Goal: Understand process/instructions: Learn how to perform a task or action

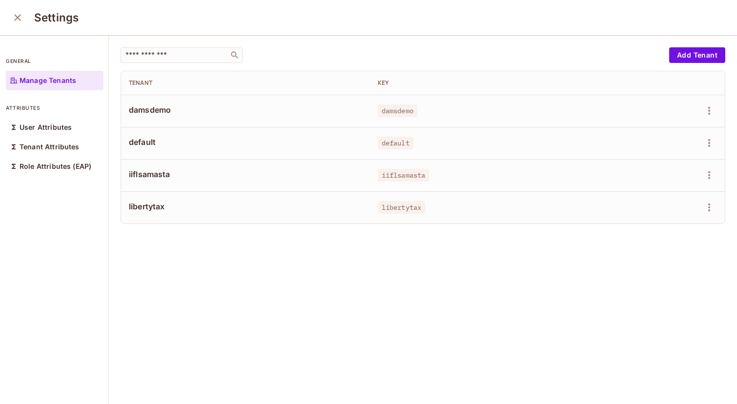
click at [18, 17] on icon "close" at bounding box center [18, 18] width 12 height 12
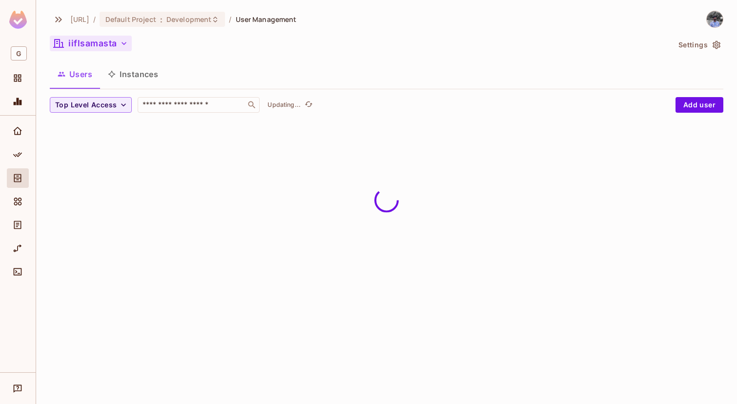
click at [90, 41] on button "iiflsamasta" at bounding box center [91, 44] width 82 height 16
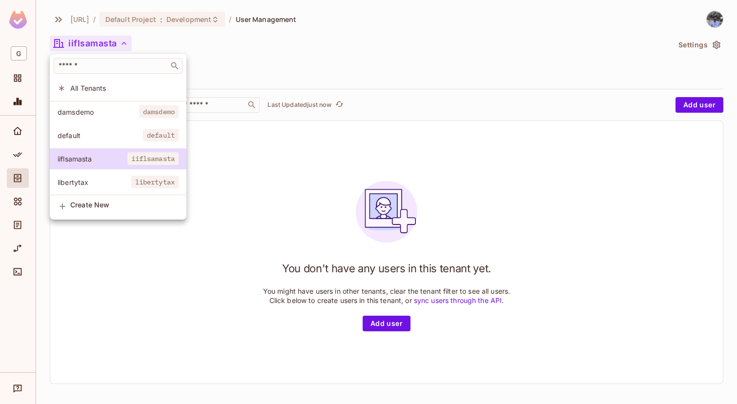
click at [235, 55] on div at bounding box center [368, 202] width 737 height 404
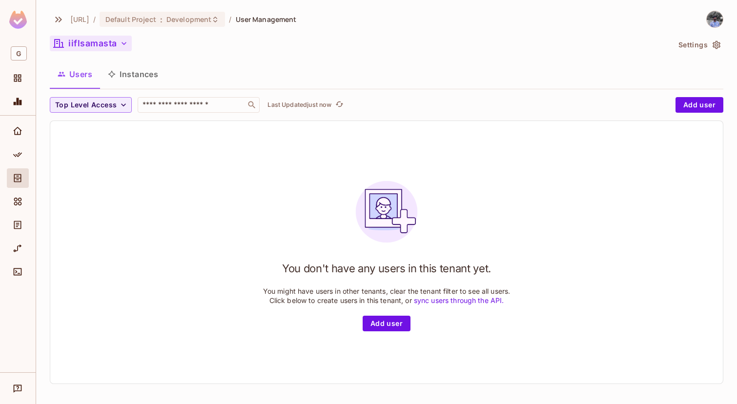
click at [101, 41] on button "iiflsamasta" at bounding box center [91, 44] width 82 height 16
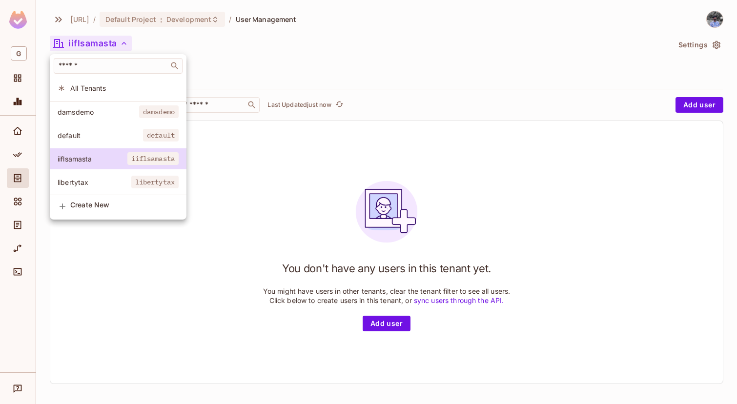
click at [108, 88] on span "All Tenants" at bounding box center [124, 88] width 108 height 9
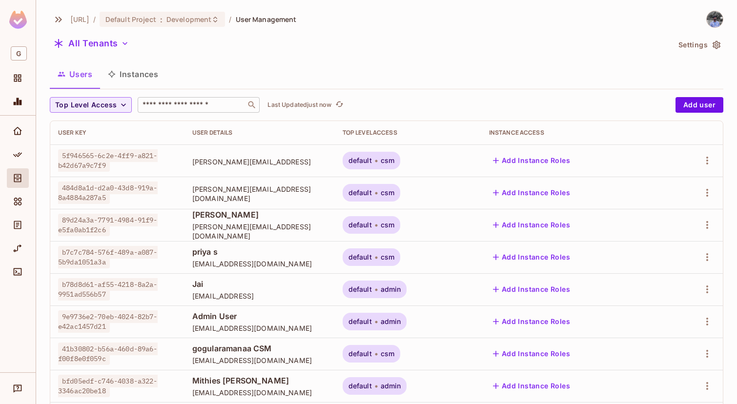
click at [188, 105] on input "text" at bounding box center [192, 105] width 103 height 10
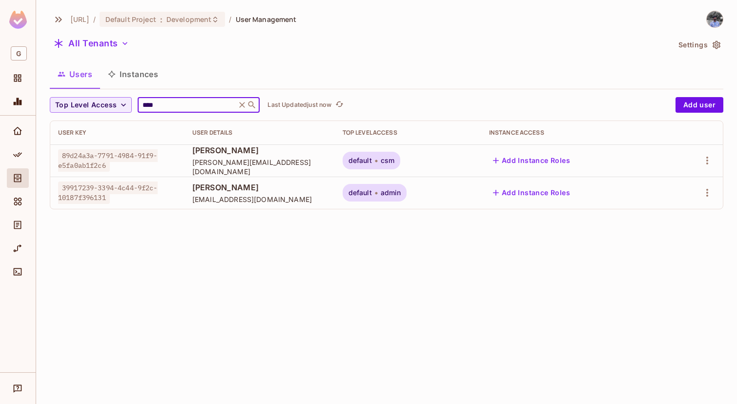
type input "****"
click at [250, 279] on div "genworx.ai / Default Project : Development / User Management All Tenants Settin…" at bounding box center [386, 202] width 701 height 404
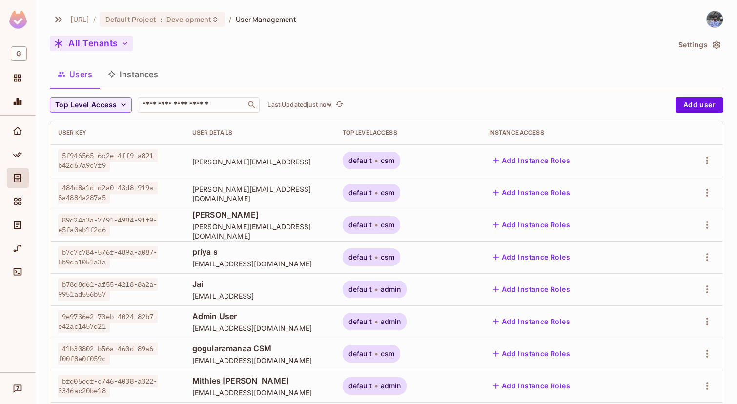
click at [122, 47] on icon "button" at bounding box center [125, 44] width 10 height 10
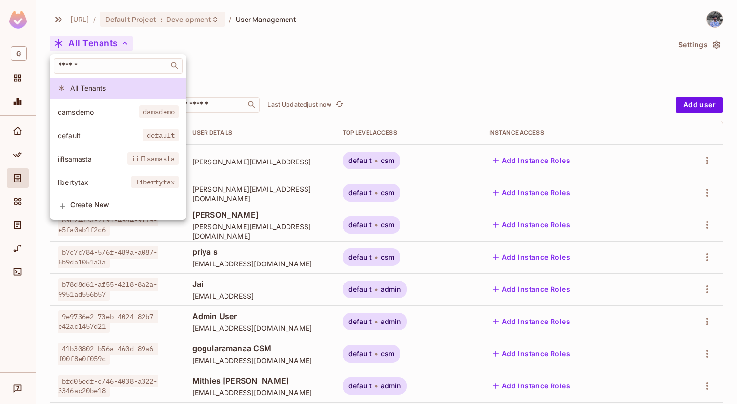
click at [139, 170] on div "damsdemo damsdemo default default iiflsamasta iiflsamasta libertytax libertytax" at bounding box center [118, 148] width 137 height 95
click at [144, 156] on span "iiflsamasta" at bounding box center [152, 158] width 51 height 13
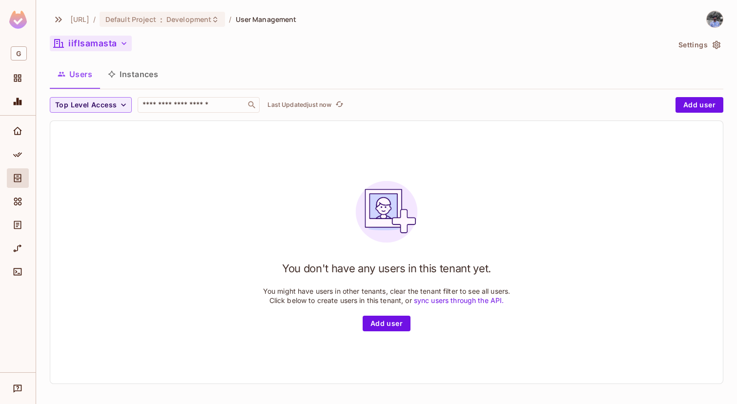
click at [115, 45] on button "iiflsamasta" at bounding box center [91, 44] width 82 height 16
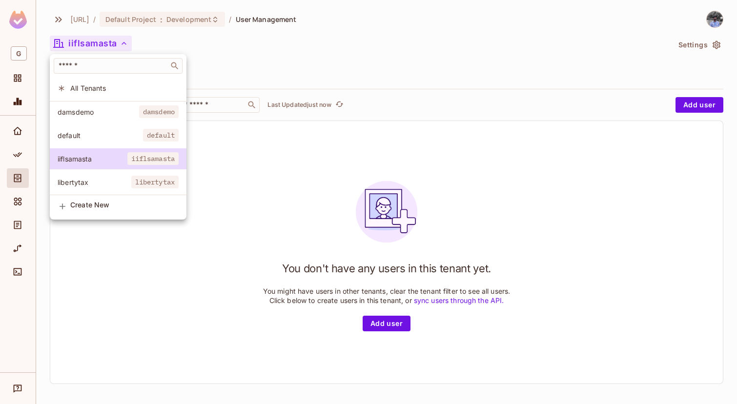
click at [114, 87] on span "All Tenants" at bounding box center [124, 88] width 108 height 9
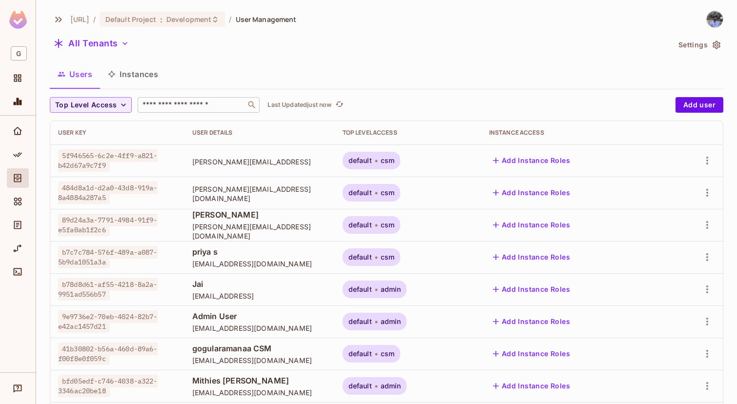
click at [214, 104] on input "text" at bounding box center [192, 105] width 103 height 10
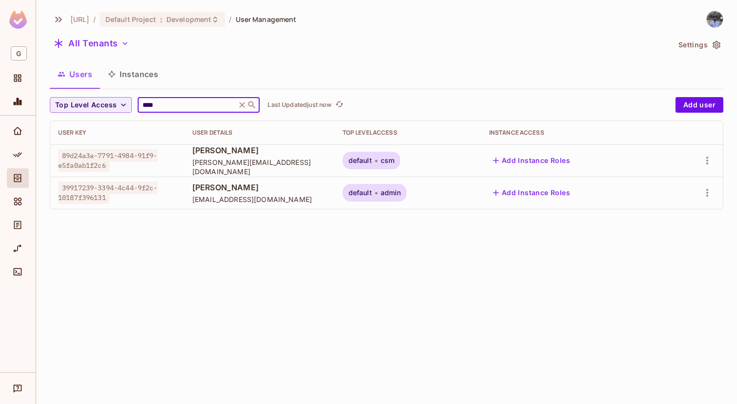
type input "****"
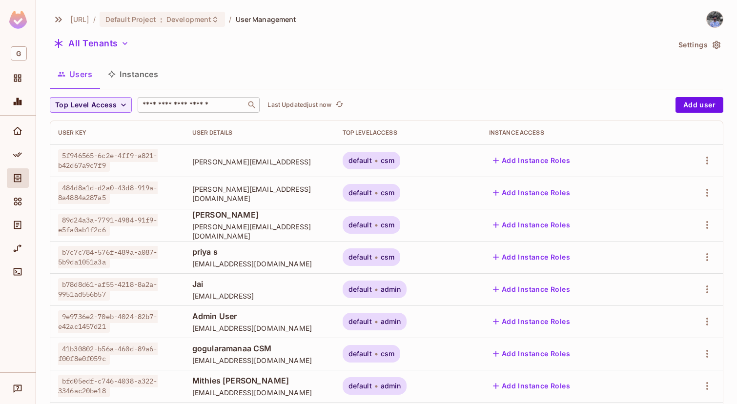
click at [163, 107] on input "text" at bounding box center [192, 105] width 103 height 10
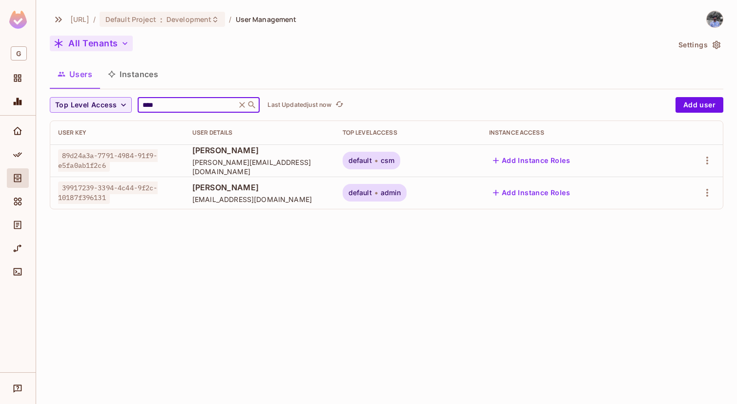
type input "****"
click at [100, 43] on button "All Tenants" at bounding box center [91, 44] width 83 height 16
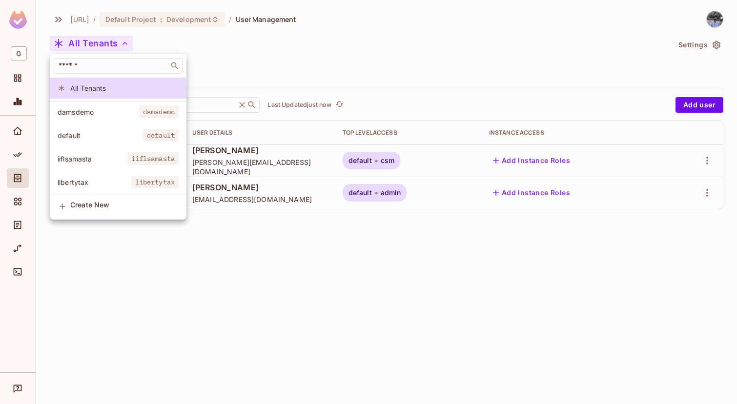
click at [127, 159] on span "iiflsamasta" at bounding box center [152, 158] width 51 height 13
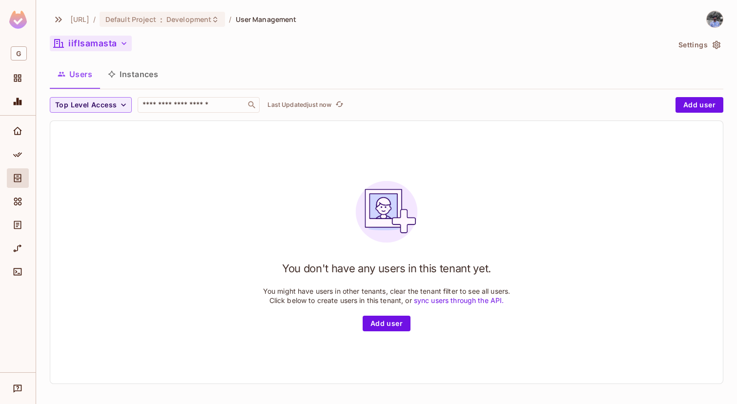
click at [106, 42] on button "iiflsamasta" at bounding box center [91, 44] width 82 height 16
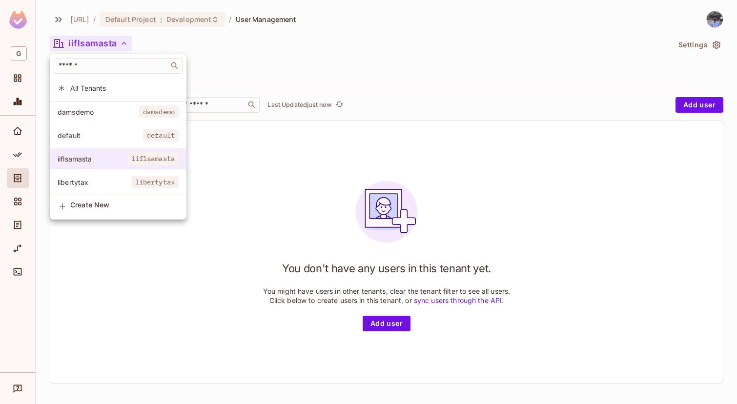
click at [143, 157] on span "iiflsamasta" at bounding box center [152, 158] width 51 height 13
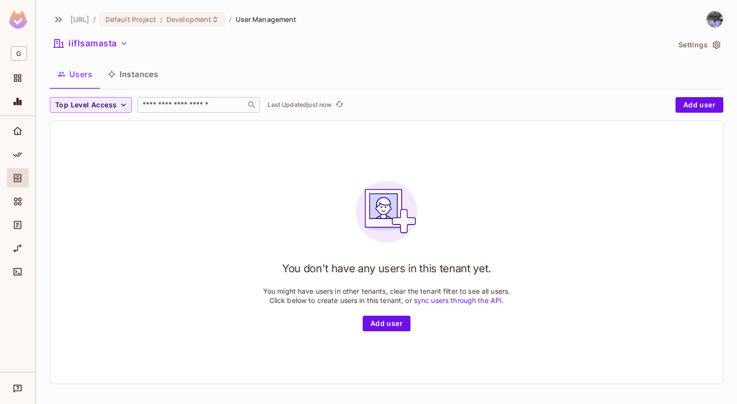
click at [225, 103] on input "text" at bounding box center [192, 105] width 103 height 10
click at [709, 105] on button "Add user" at bounding box center [700, 105] width 48 height 16
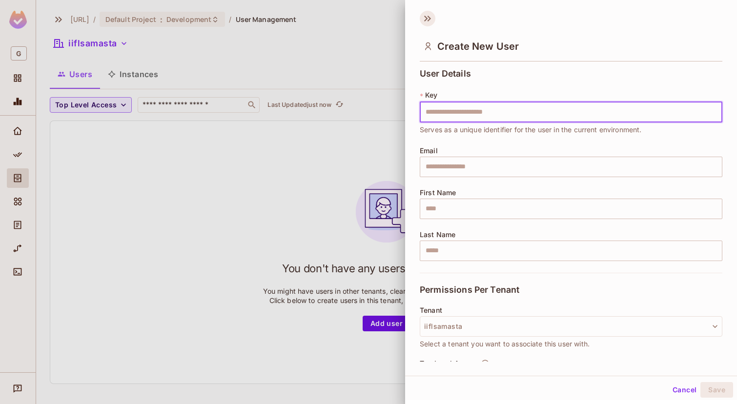
click at [424, 19] on icon at bounding box center [428, 19] width 16 height 16
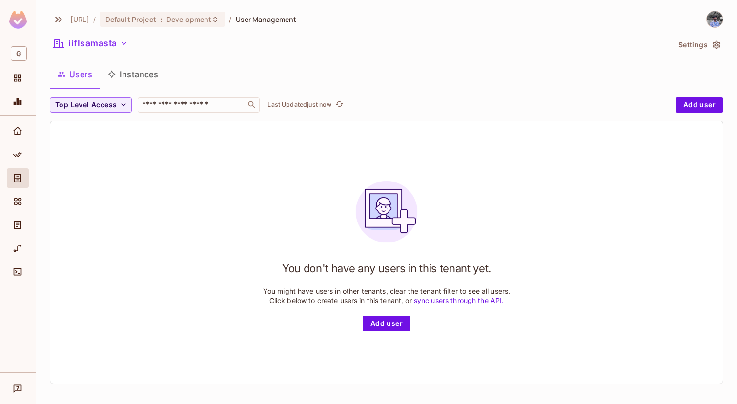
click at [377, 174] on img at bounding box center [386, 211] width 77 height 77
click at [711, 17] on img at bounding box center [715, 19] width 16 height 16
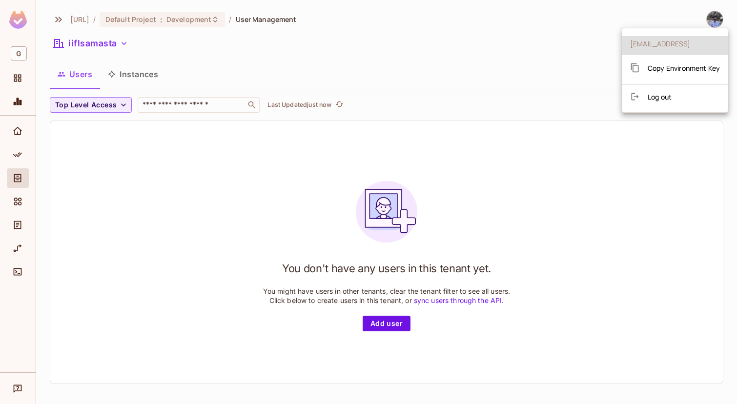
click at [672, 72] on span "Copy Environment Key" at bounding box center [684, 67] width 72 height 9
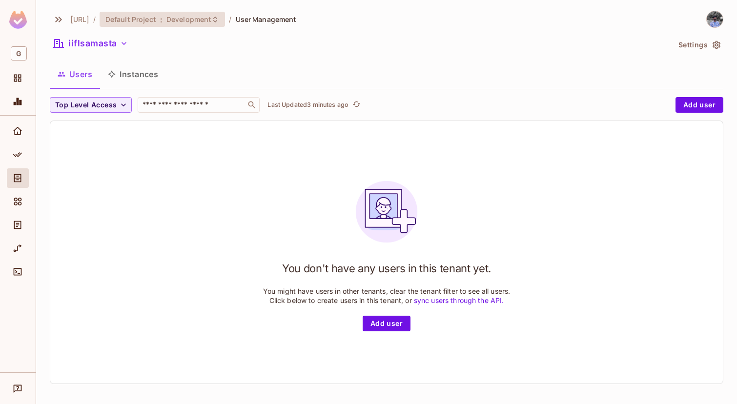
click at [181, 19] on div "Default Project : Development" at bounding box center [156, 19] width 103 height 9
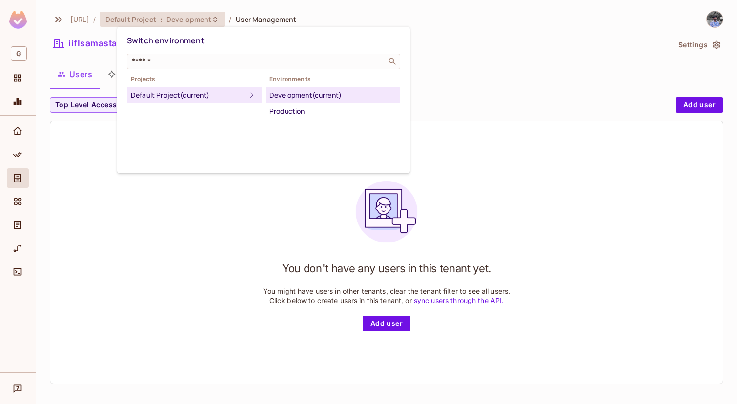
click at [331, 95] on div "Development (current)" at bounding box center [333, 95] width 127 height 12
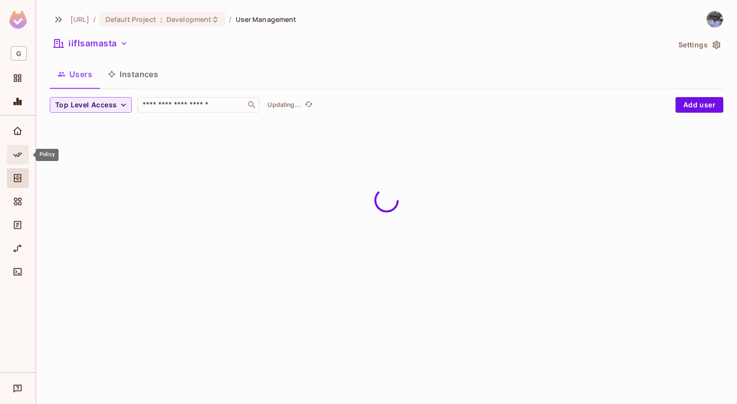
click at [19, 157] on icon "Policy" at bounding box center [18, 155] width 10 height 10
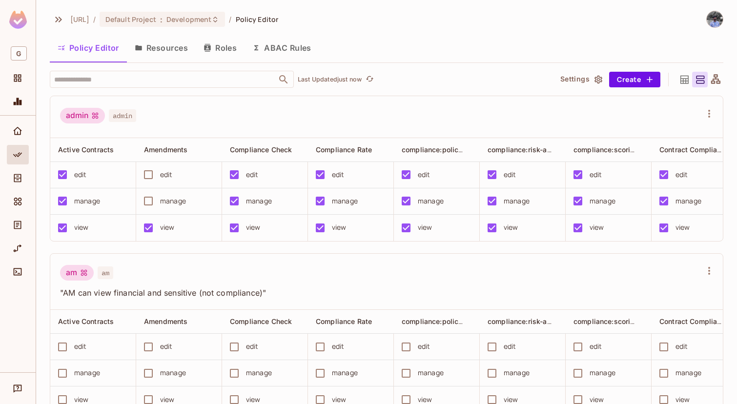
click at [178, 40] on button "Resources" at bounding box center [161, 48] width 69 height 24
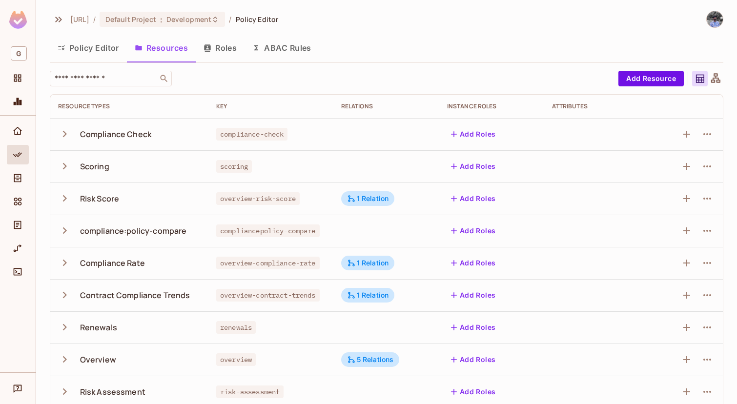
click at [226, 39] on button "Roles" at bounding box center [220, 48] width 49 height 24
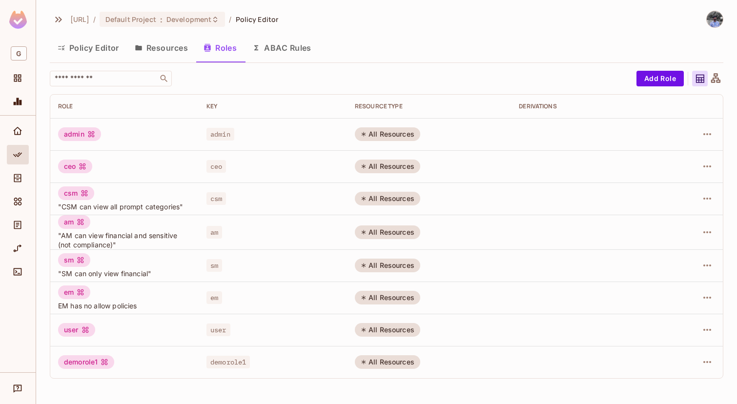
click at [165, 43] on button "Resources" at bounding box center [161, 48] width 69 height 24
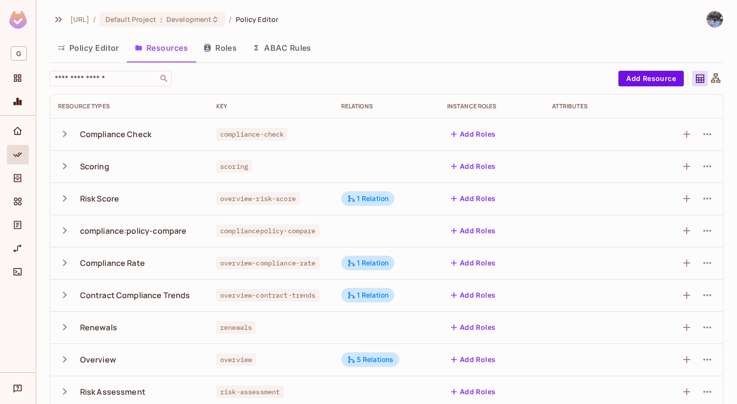
click at [63, 138] on icon "button" at bounding box center [64, 133] width 13 height 13
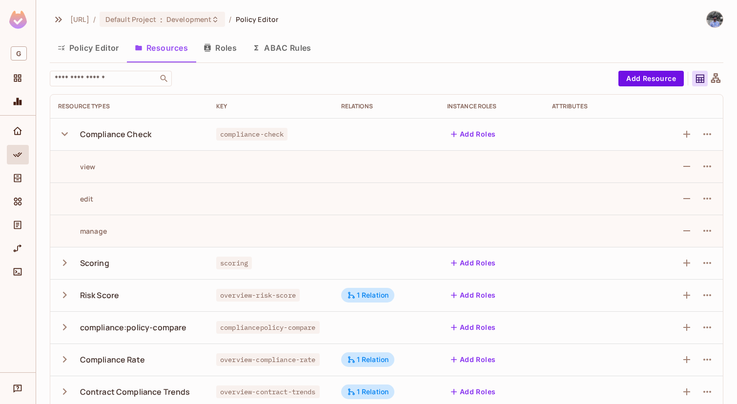
click at [63, 138] on icon "button" at bounding box center [64, 133] width 13 height 13
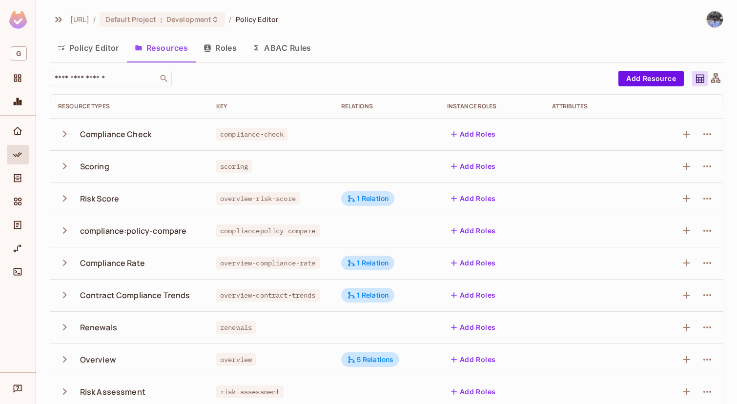
click at [92, 47] on button "Policy Editor" at bounding box center [88, 48] width 77 height 24
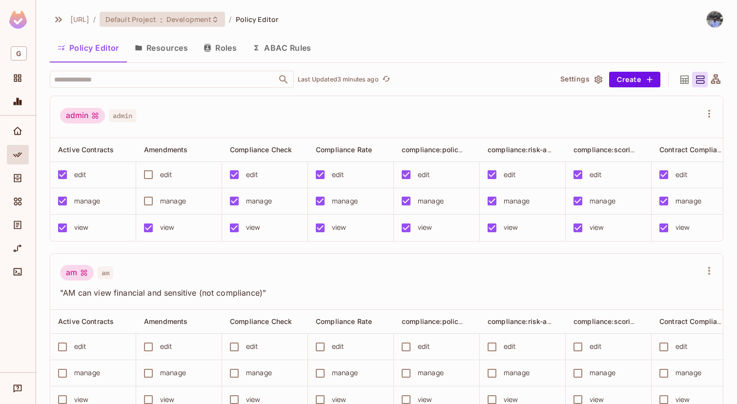
click at [156, 21] on span "Default Project" at bounding box center [130, 19] width 51 height 9
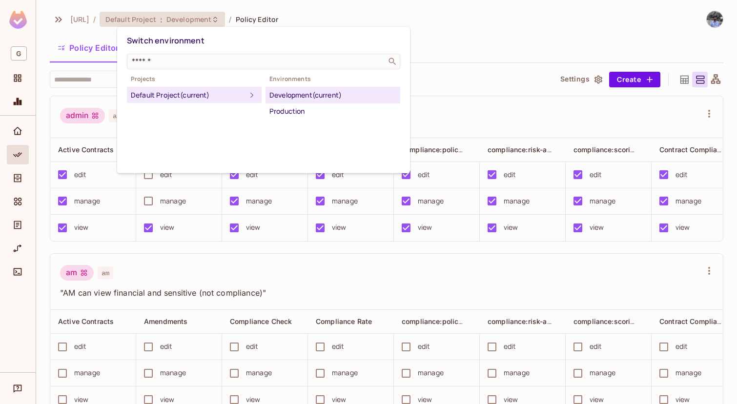
click at [172, 21] on div at bounding box center [368, 202] width 737 height 404
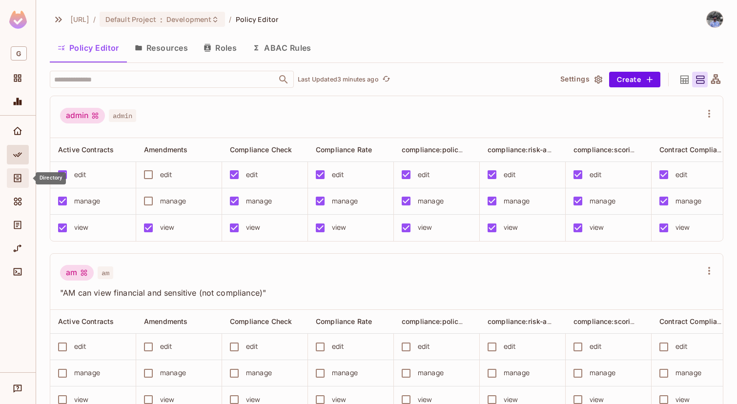
click at [21, 175] on icon "Directory" at bounding box center [18, 178] width 10 height 10
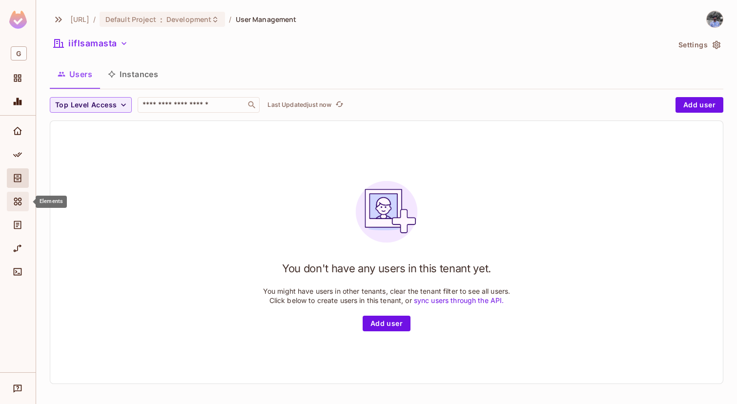
click at [24, 202] on div "Elements" at bounding box center [19, 202] width 17 height 12
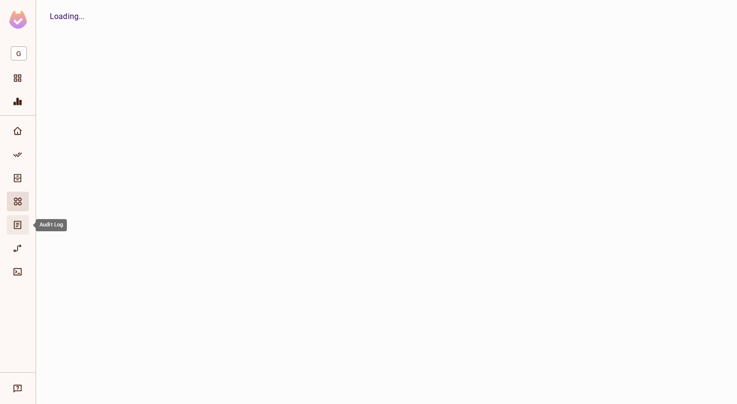
click at [21, 230] on icon "Audit Log" at bounding box center [18, 225] width 10 height 10
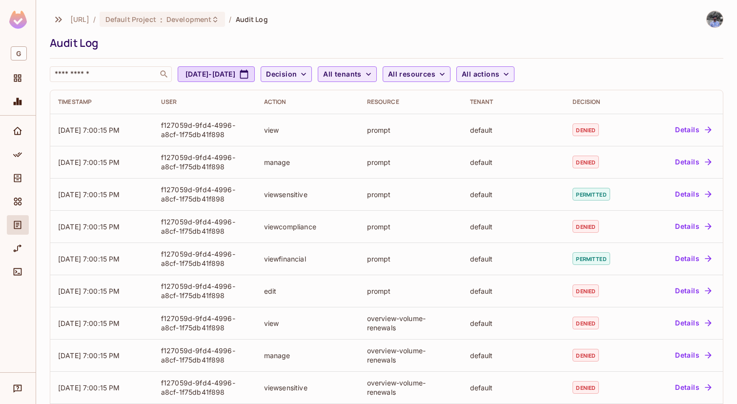
click at [377, 66] on button "All tenants" at bounding box center [347, 74] width 59 height 16
click at [401, 168] on span "iiflsamasta" at bounding box center [418, 165] width 92 height 9
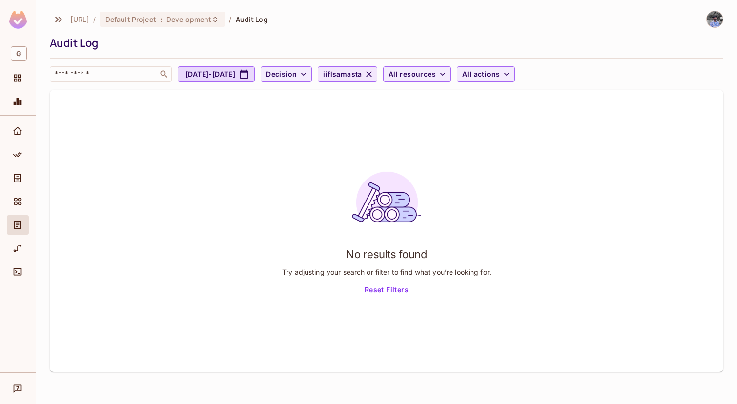
click at [377, 70] on button "iiflsamasta" at bounding box center [347, 74] width 59 height 16
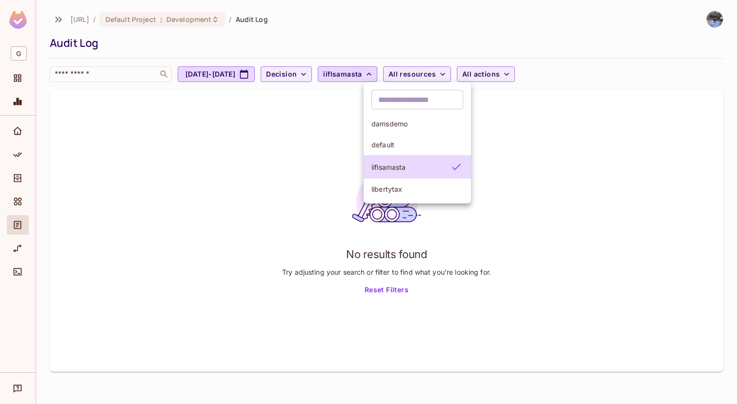
click at [21, 251] on div at bounding box center [368, 202] width 737 height 404
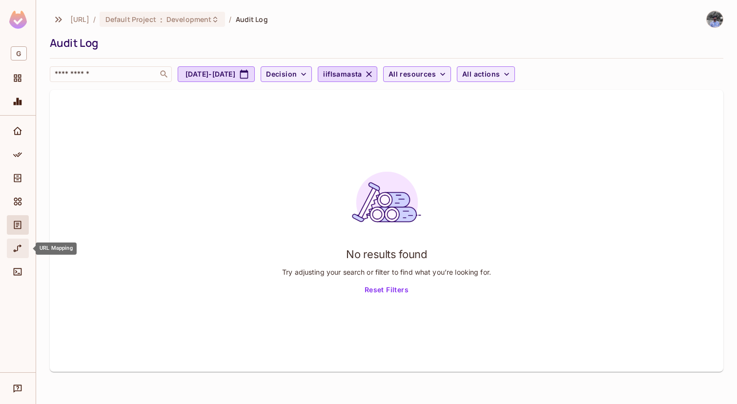
click at [10, 247] on div "URL Mapping" at bounding box center [18, 249] width 22 height 20
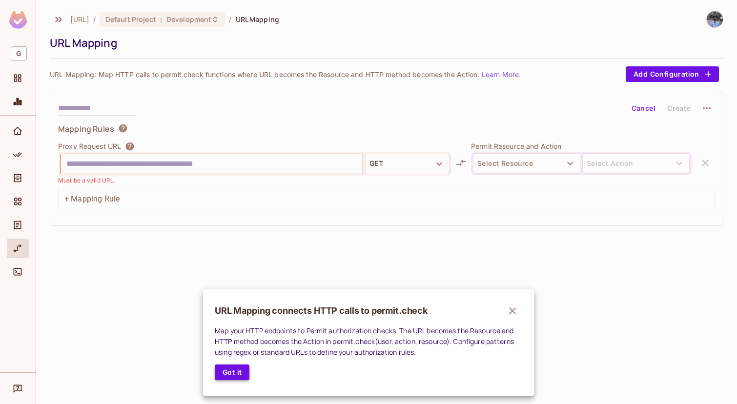
click at [236, 378] on button "Got it" at bounding box center [232, 373] width 35 height 16
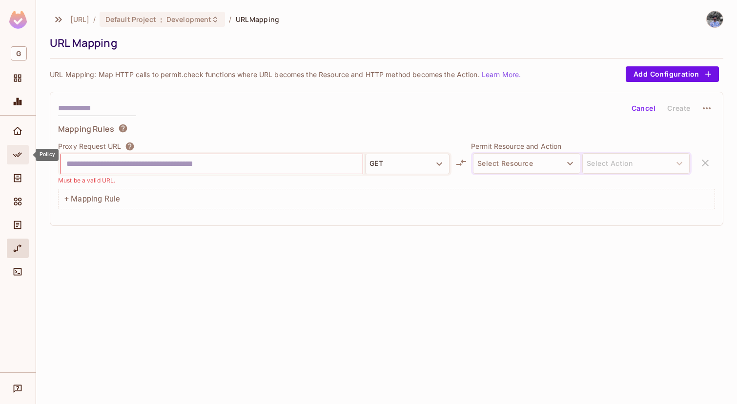
click at [21, 152] on icon "Policy" at bounding box center [18, 155] width 10 height 10
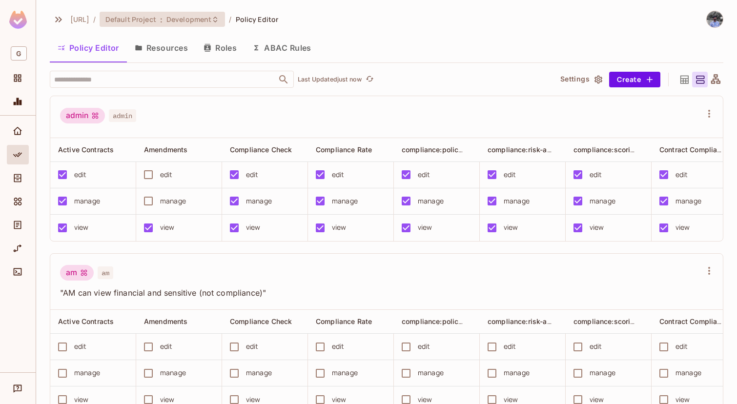
click at [185, 19] on span "Development" at bounding box center [189, 19] width 45 height 9
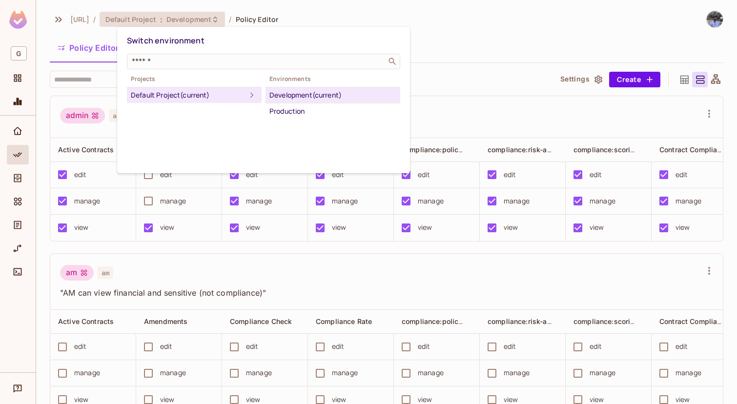
click at [305, 94] on div "Development (current)" at bounding box center [333, 95] width 127 height 12
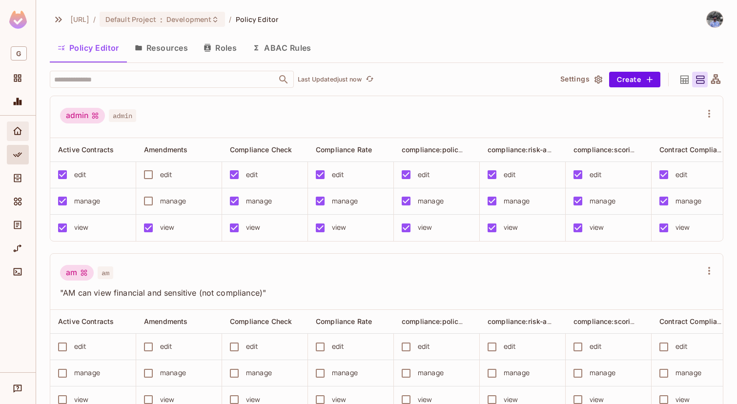
click at [16, 131] on icon "Home" at bounding box center [18, 131] width 10 height 10
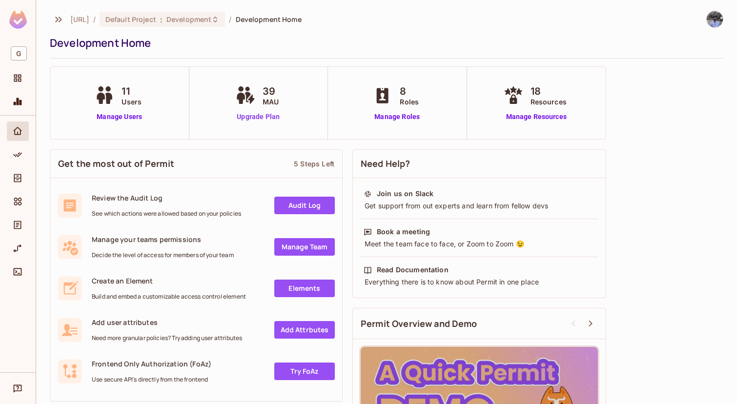
click at [259, 117] on link "Upgrade Plan" at bounding box center [258, 117] width 50 height 10
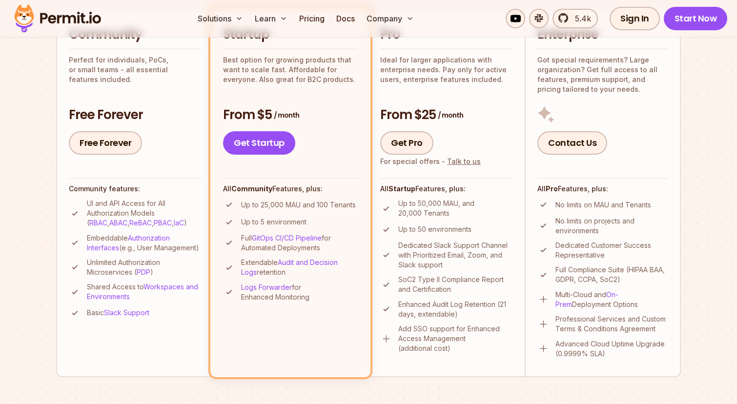
scroll to position [253, 0]
click at [86, 147] on link "Free Forever" at bounding box center [105, 142] width 73 height 23
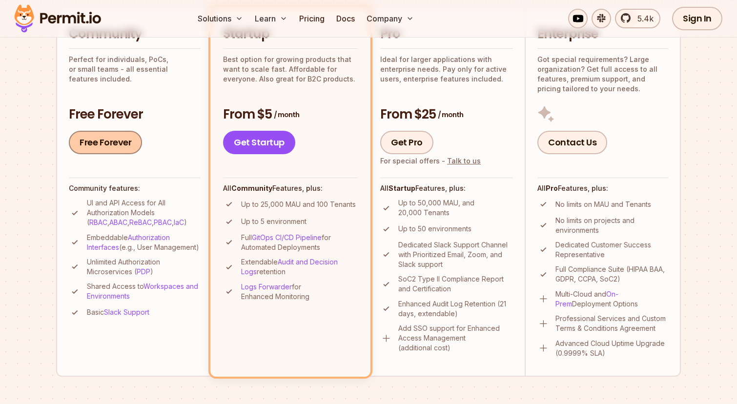
scroll to position [0, 0]
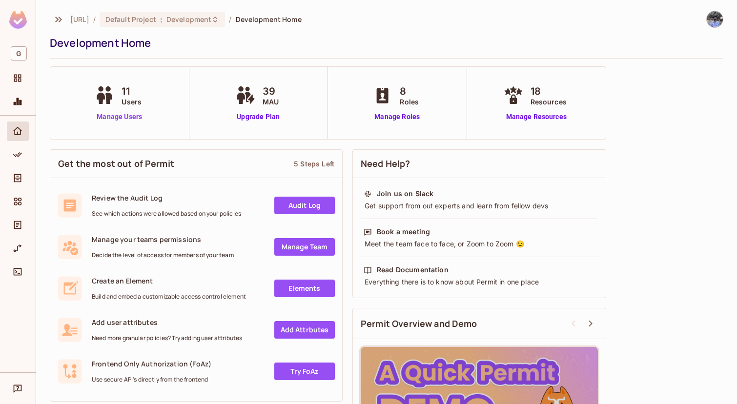
click at [130, 116] on link "Manage Users" at bounding box center [119, 117] width 54 height 10
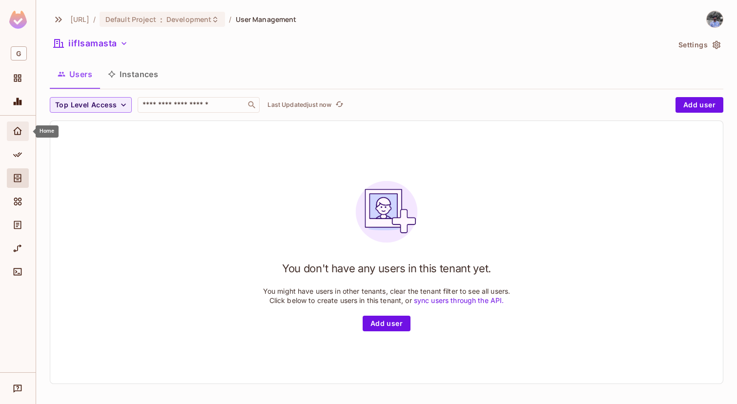
click at [21, 132] on icon "Home" at bounding box center [18, 131] width 10 height 10
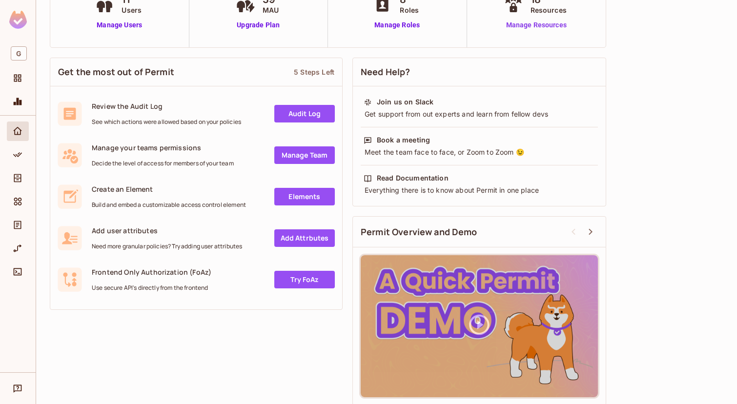
scroll to position [98, 0]
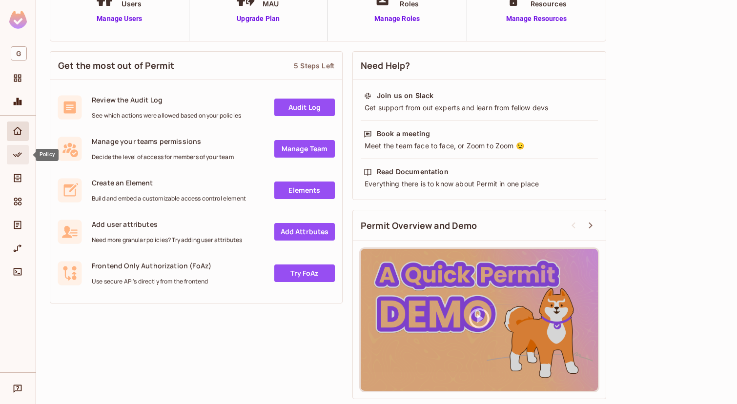
click at [25, 159] on div "Policy" at bounding box center [19, 155] width 17 height 12
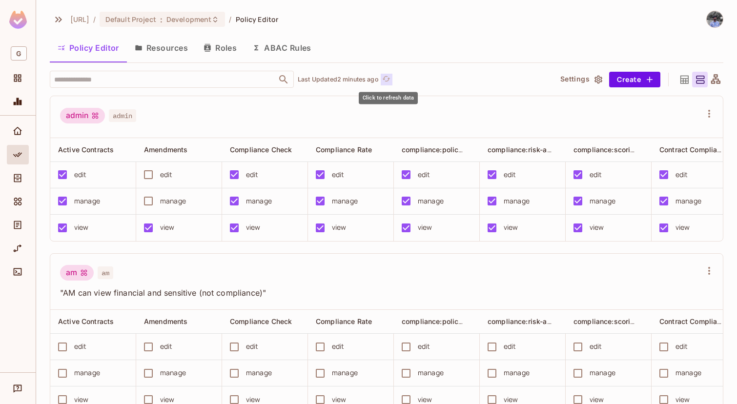
click at [384, 77] on button "Click to refresh data" at bounding box center [387, 80] width 12 height 12
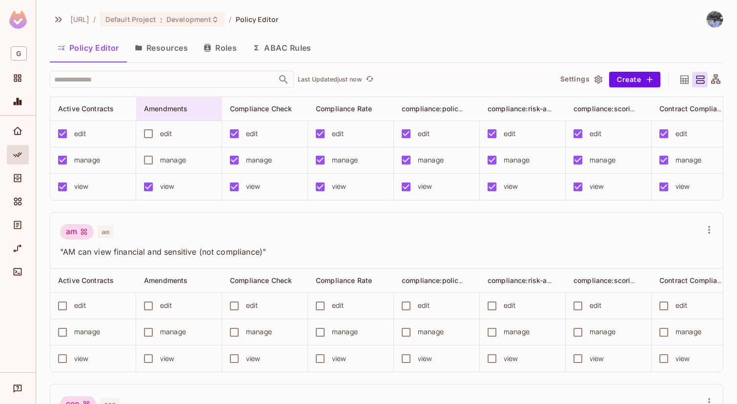
scroll to position [63, 0]
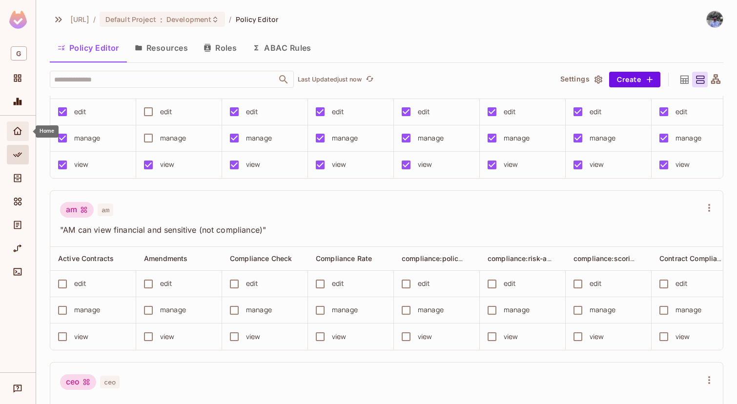
click at [9, 130] on div "Home" at bounding box center [18, 132] width 22 height 20
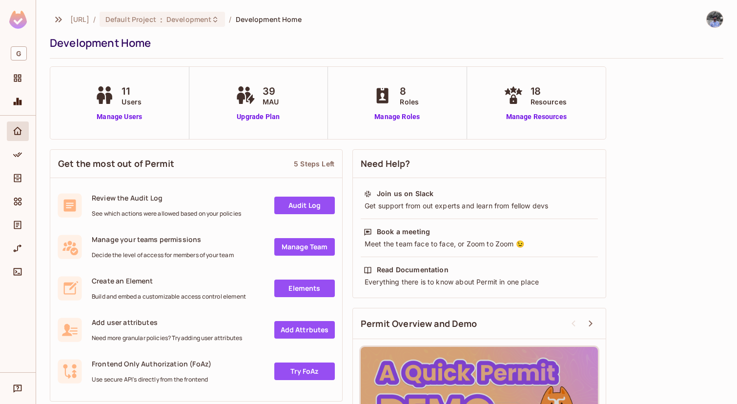
click at [114, 47] on div "Development Home" at bounding box center [384, 43] width 669 height 15
click at [191, 22] on span "Development" at bounding box center [189, 19] width 45 height 9
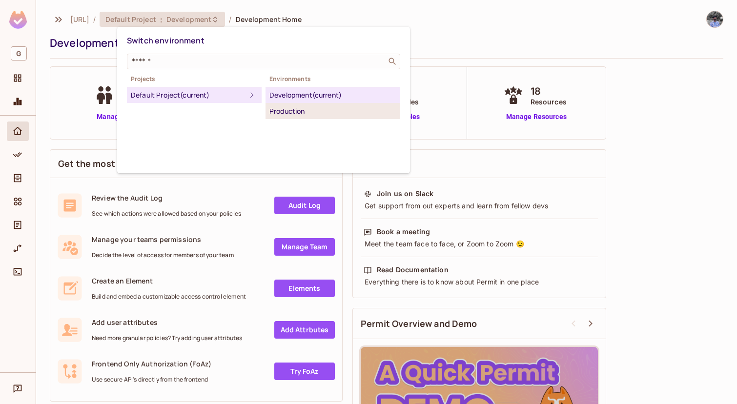
click at [291, 111] on div "Production" at bounding box center [333, 111] width 127 height 12
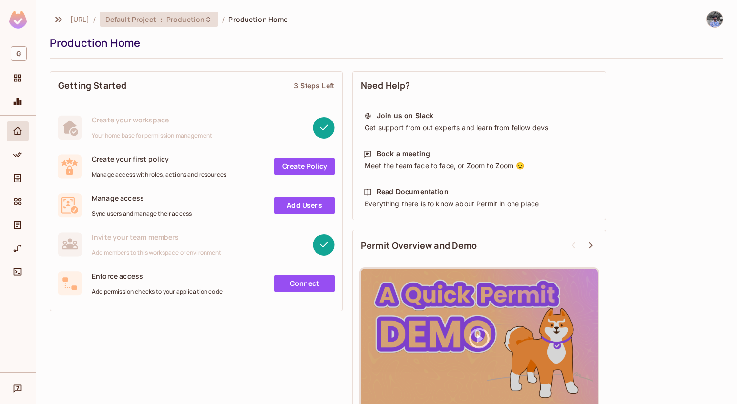
click at [178, 26] on div "Default Project : Production" at bounding box center [159, 19] width 119 height 15
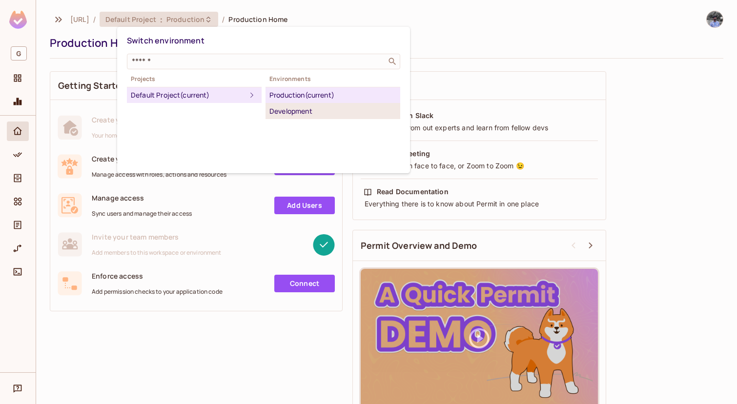
click at [298, 115] on div "Development" at bounding box center [333, 111] width 127 height 12
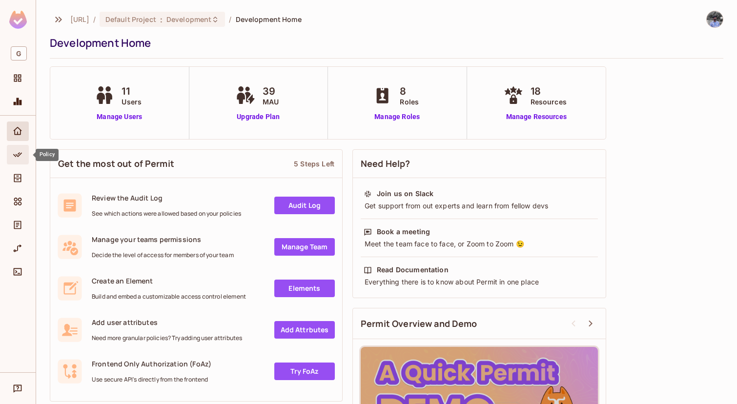
click at [16, 152] on icon "Policy" at bounding box center [18, 155] width 10 height 10
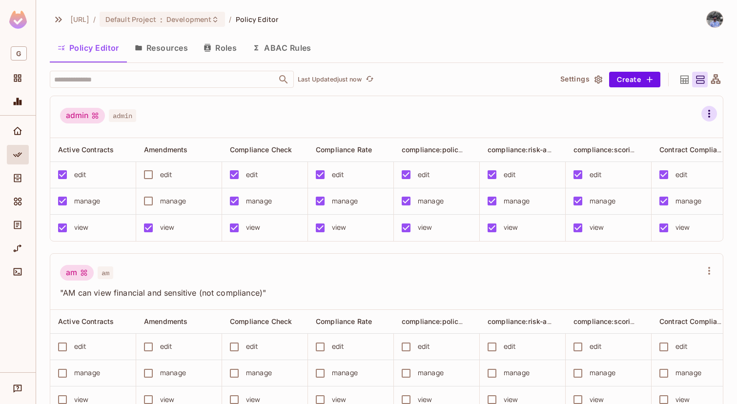
click at [708, 116] on icon "button" at bounding box center [710, 114] width 12 height 12
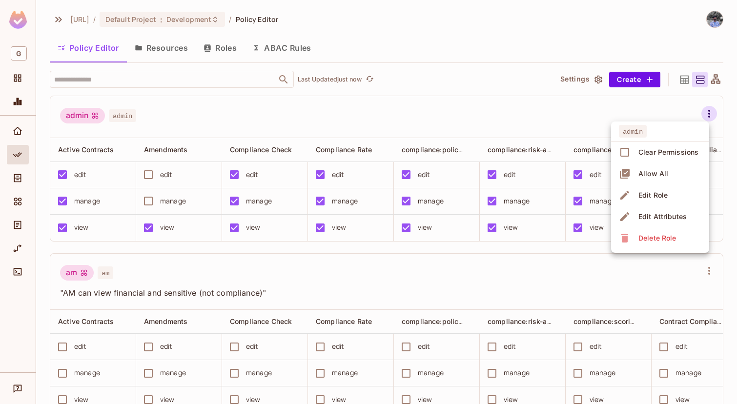
click at [686, 79] on div at bounding box center [368, 202] width 737 height 404
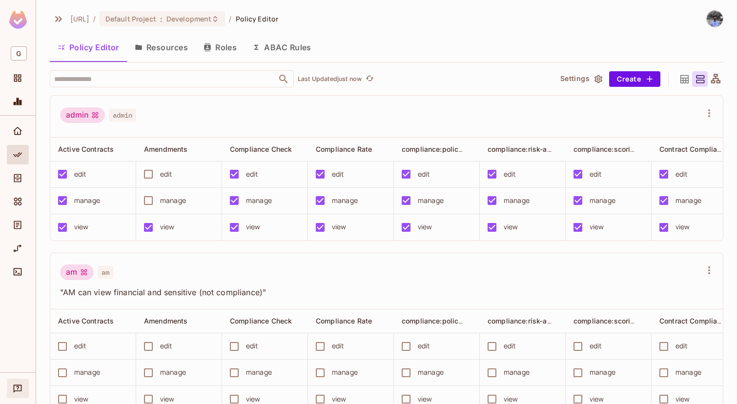
click at [17, 390] on icon "Help & Updates" at bounding box center [18, 389] width 8 height 8
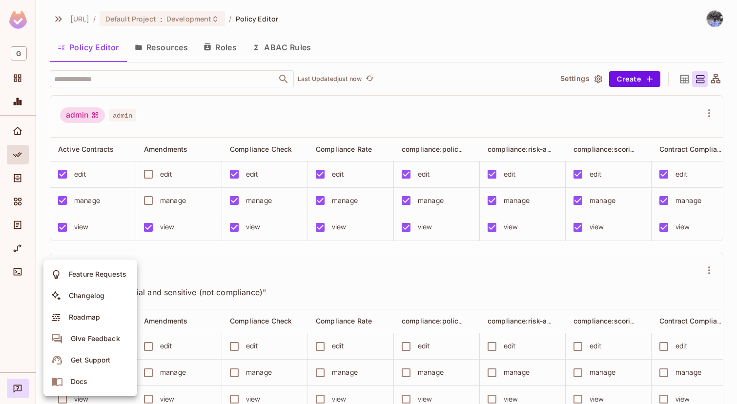
click at [97, 321] on div "Roadmap" at bounding box center [84, 318] width 31 height 10
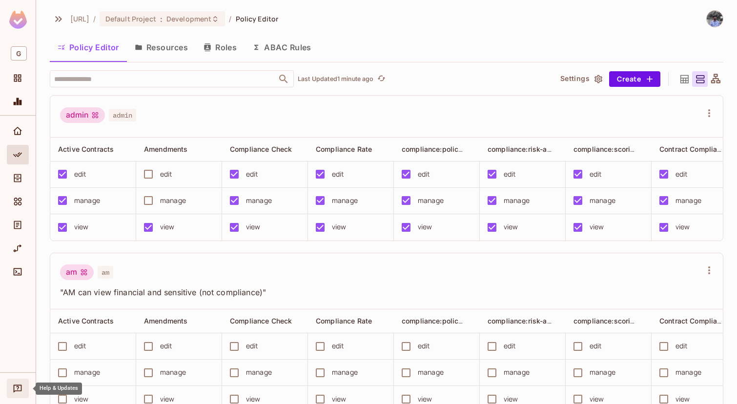
click at [17, 391] on icon "Help & Updates" at bounding box center [18, 389] width 8 height 8
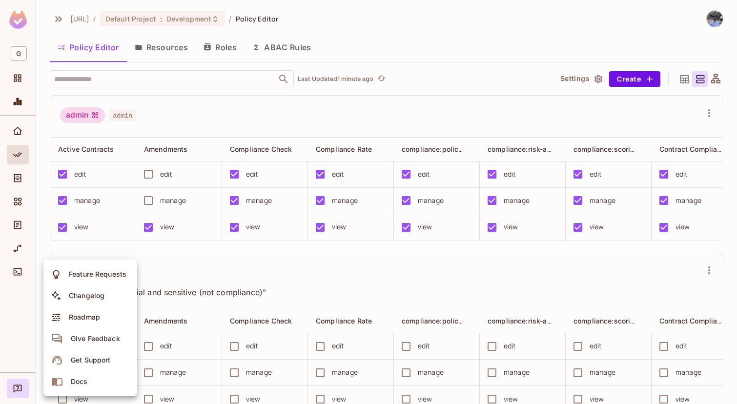
click at [100, 389] on li "Docs" at bounding box center [90, 381] width 94 height 21
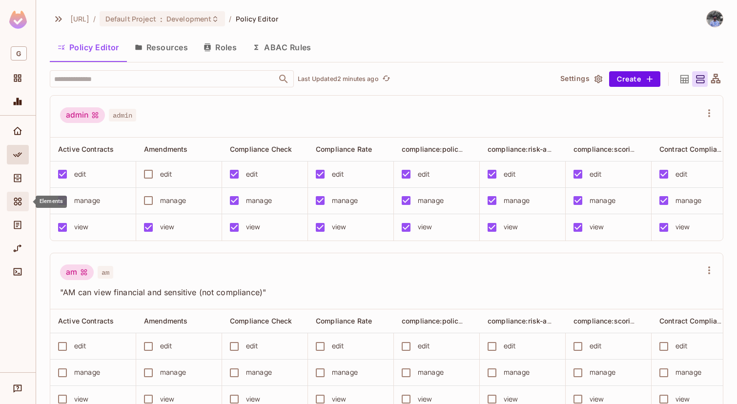
click at [19, 199] on icon "Elements" at bounding box center [18, 202] width 8 height 8
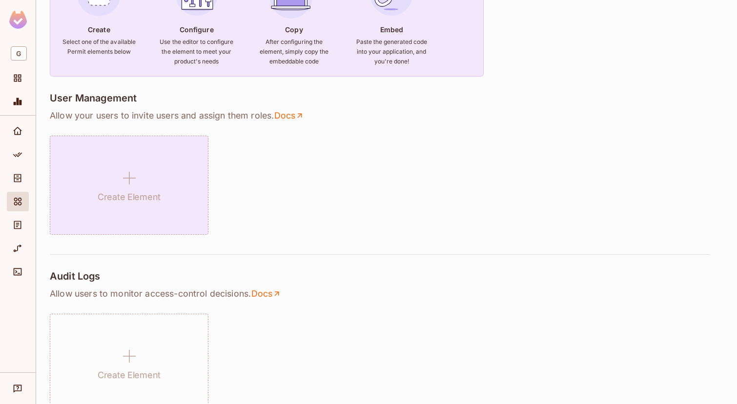
scroll to position [127, 0]
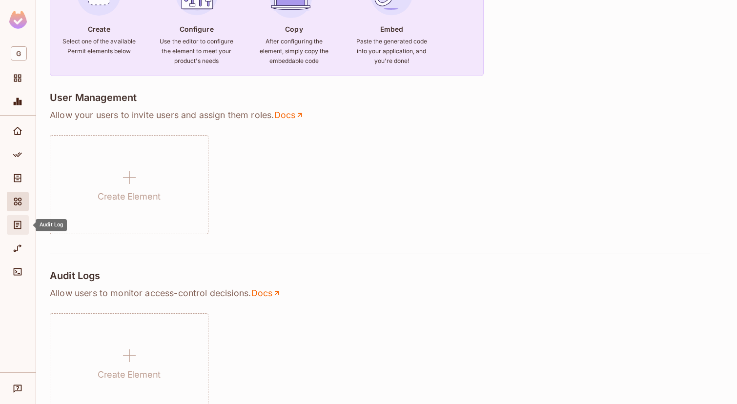
click at [18, 221] on icon "Audit Log" at bounding box center [18, 225] width 10 height 10
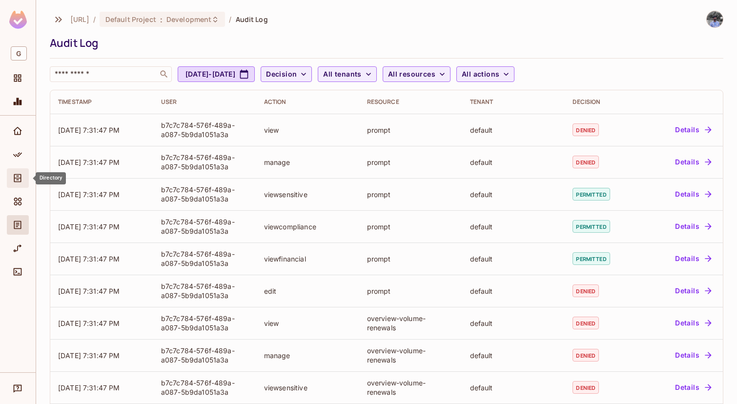
click at [12, 185] on div "Directory" at bounding box center [18, 178] width 22 height 20
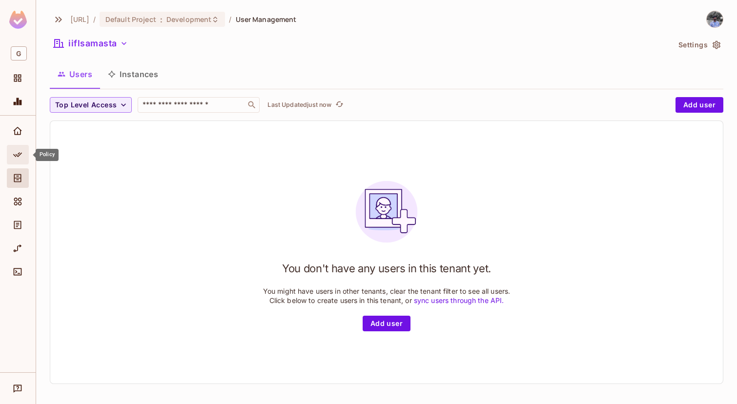
click at [12, 153] on span "Policy" at bounding box center [18, 155] width 12 height 12
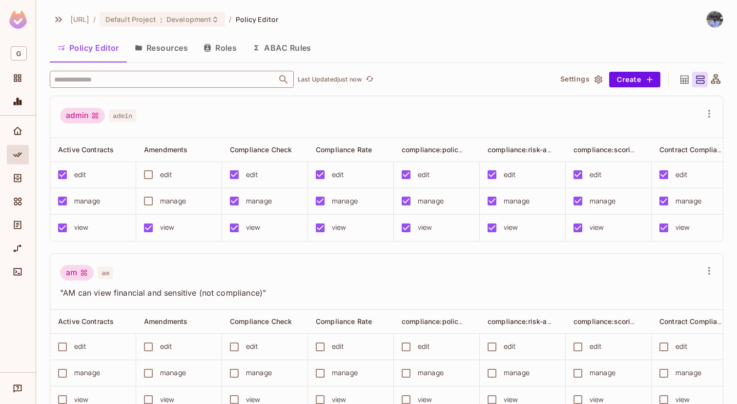
click at [140, 83] on input "text" at bounding box center [163, 79] width 223 height 17
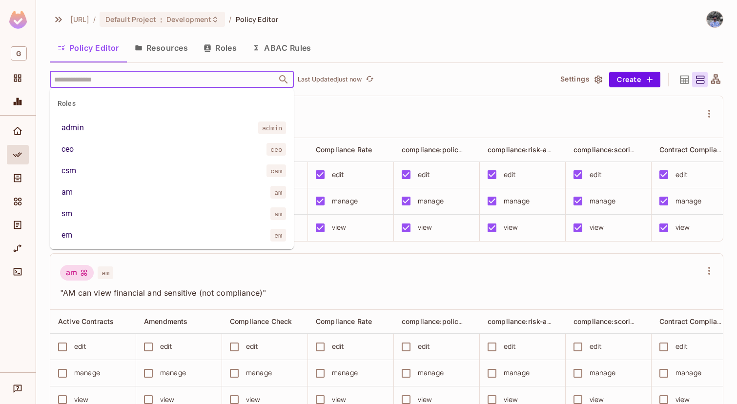
click at [369, 102] on div "admin admin" at bounding box center [386, 117] width 673 height 42
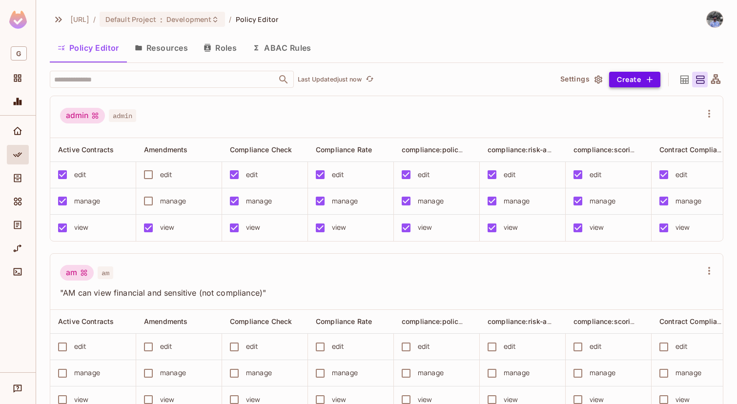
click at [619, 81] on button "Create" at bounding box center [634, 80] width 51 height 16
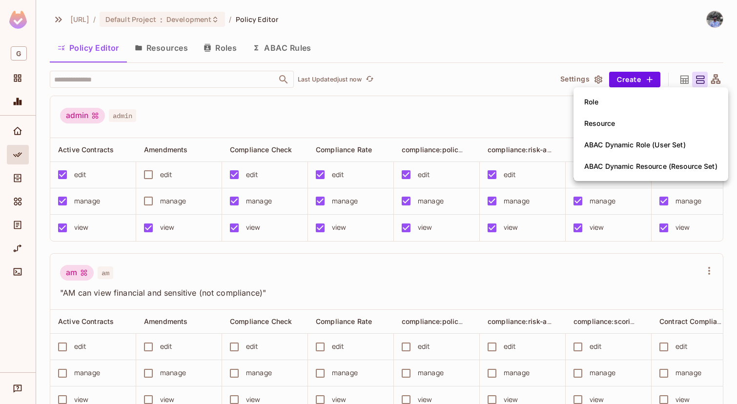
click at [665, 46] on div at bounding box center [368, 202] width 737 height 404
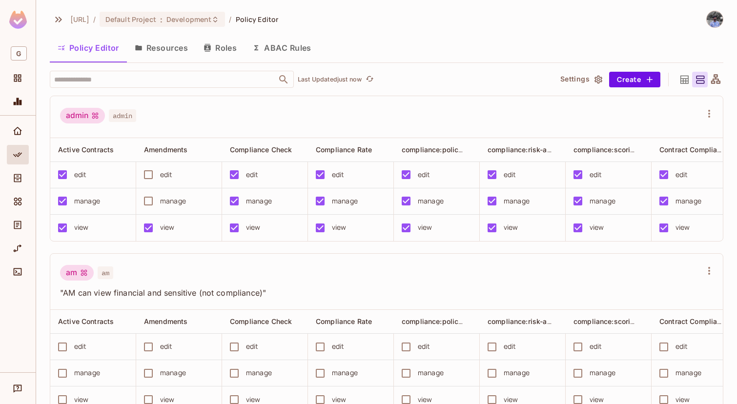
click at [714, 21] on img at bounding box center [715, 19] width 16 height 16
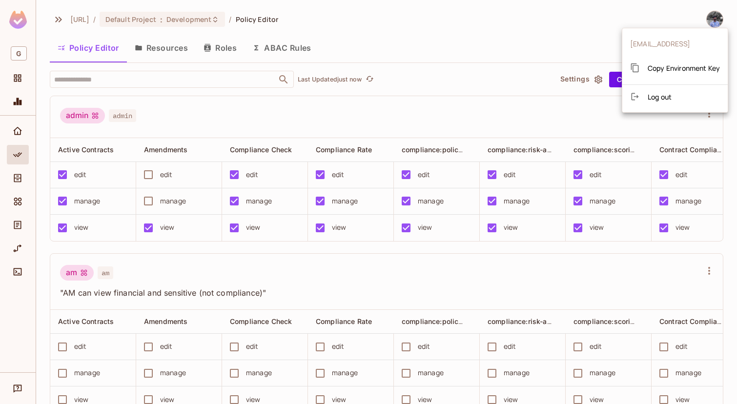
click at [280, 28] on div at bounding box center [368, 202] width 737 height 404
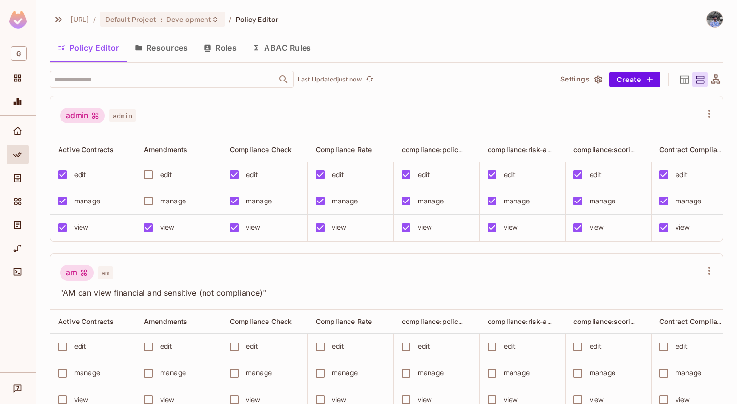
click at [277, 21] on span "Policy Editor" at bounding box center [257, 19] width 43 height 9
click at [21, 147] on div "Policy" at bounding box center [18, 155] width 22 height 20
click at [207, 21] on span "Development" at bounding box center [189, 19] width 45 height 9
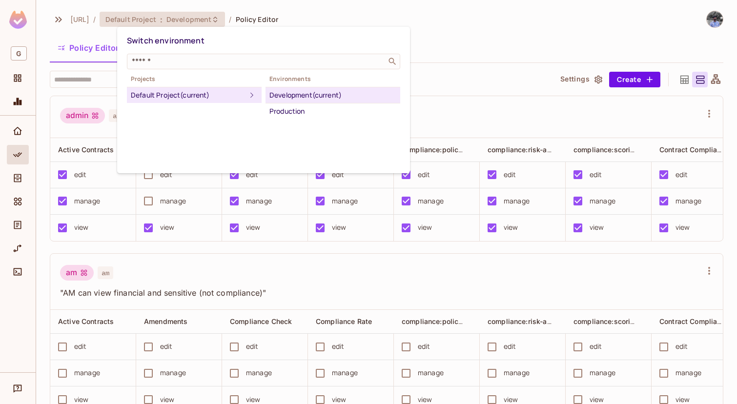
click at [287, 99] on div "Development (current)" at bounding box center [333, 95] width 127 height 12
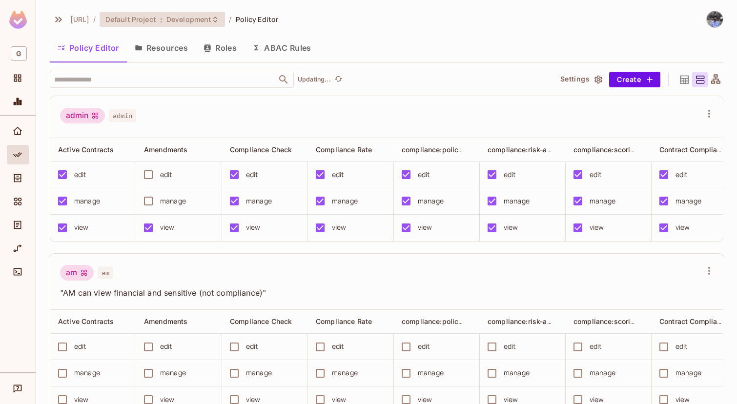
click at [211, 21] on span "Development" at bounding box center [189, 19] width 45 height 9
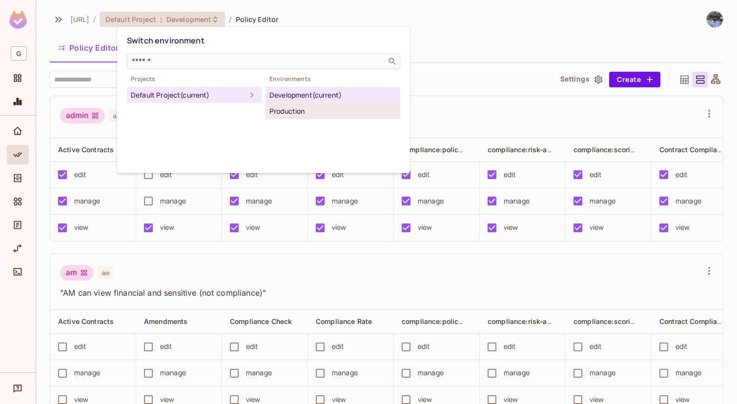
click at [284, 104] on li "Production" at bounding box center [333, 112] width 135 height 16
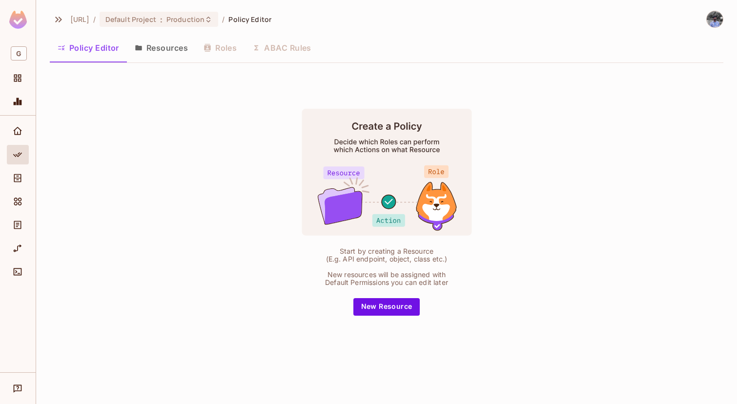
click at [163, 46] on button "Resources" at bounding box center [161, 48] width 69 height 24
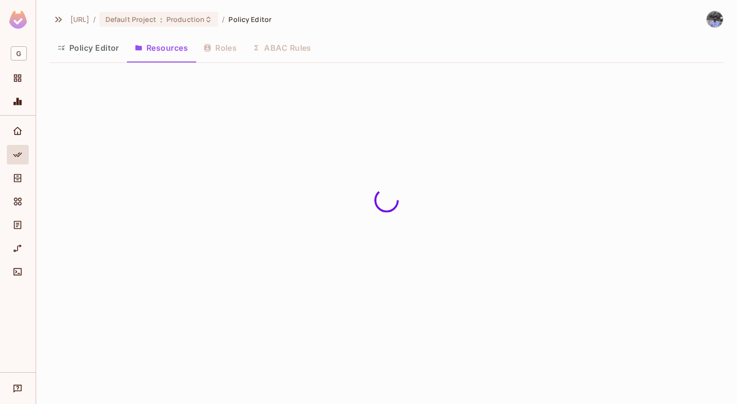
click at [85, 46] on button "Policy Editor" at bounding box center [88, 48] width 77 height 24
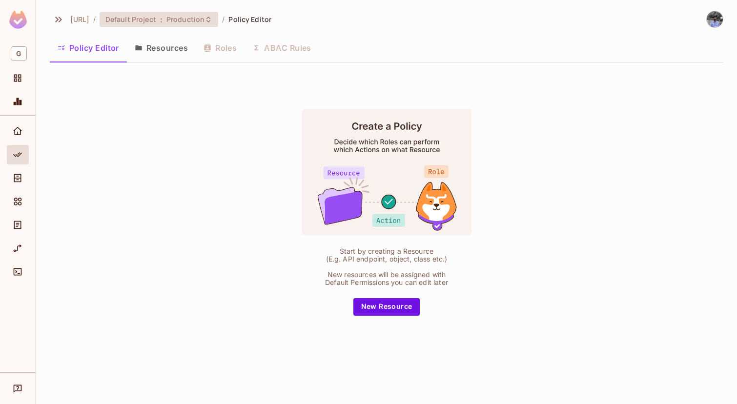
click at [198, 19] on span "Production" at bounding box center [186, 19] width 38 height 9
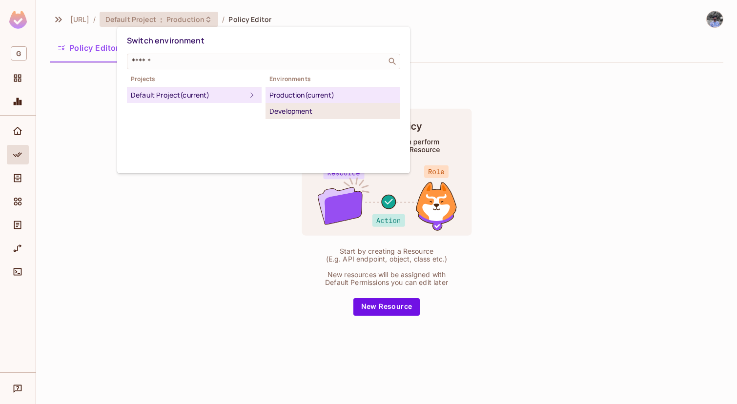
click at [303, 113] on div "Development" at bounding box center [333, 111] width 127 height 12
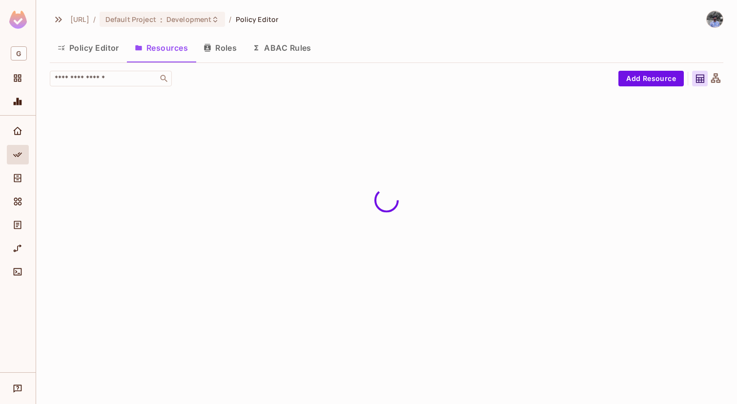
click at [111, 46] on button "Policy Editor" at bounding box center [88, 48] width 77 height 24
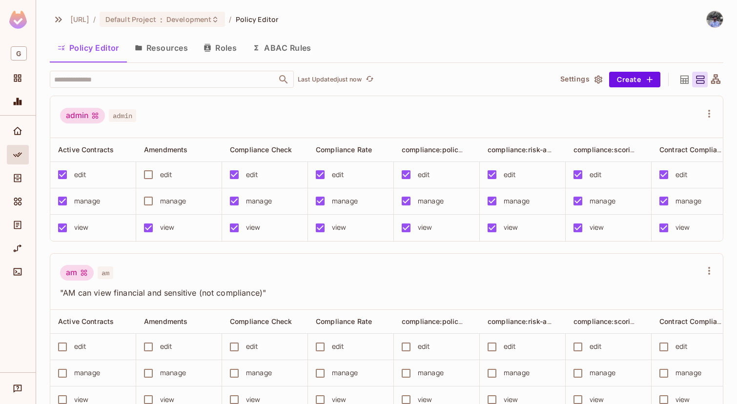
click at [683, 79] on icon at bounding box center [685, 80] width 12 height 12
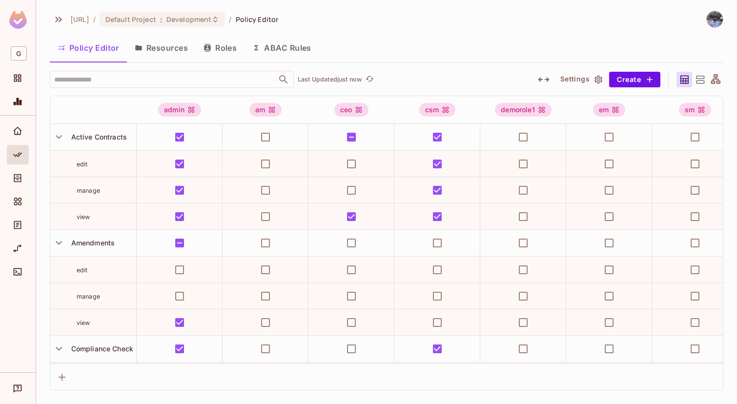
click at [703, 79] on icon at bounding box center [700, 80] width 12 height 12
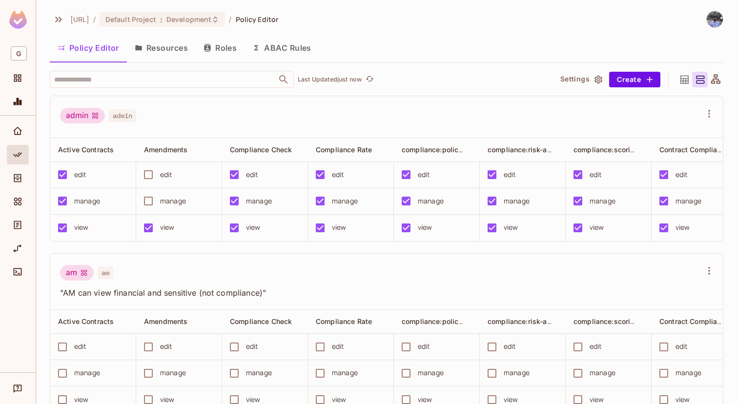
click at [571, 76] on button "Settings" at bounding box center [581, 80] width 49 height 16
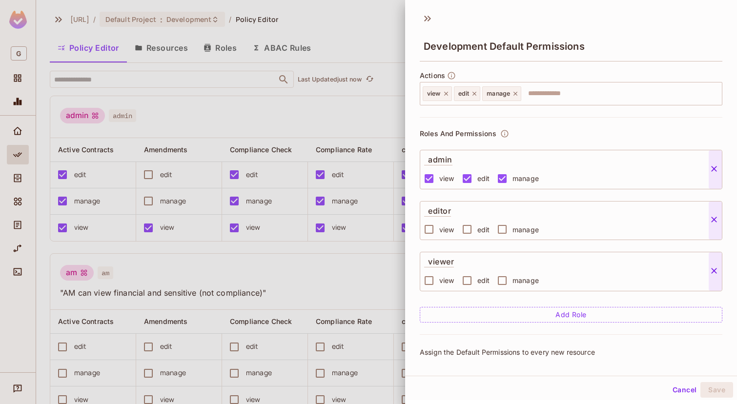
scroll to position [29, 0]
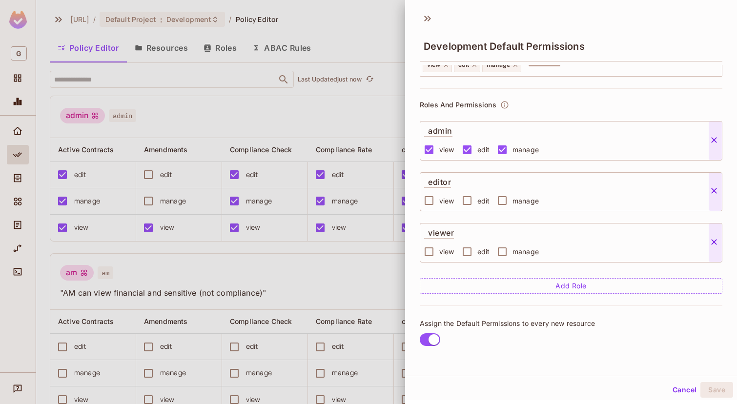
click at [692, 386] on button "Cancel" at bounding box center [685, 390] width 32 height 16
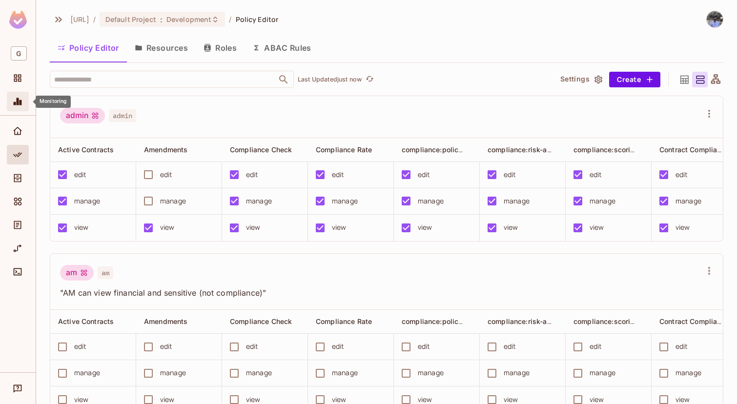
click at [22, 103] on icon "Monitoring" at bounding box center [18, 102] width 10 height 10
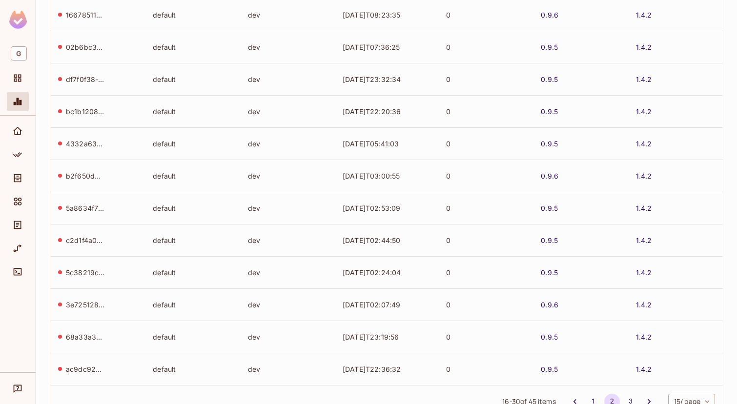
scroll to position [252, 0]
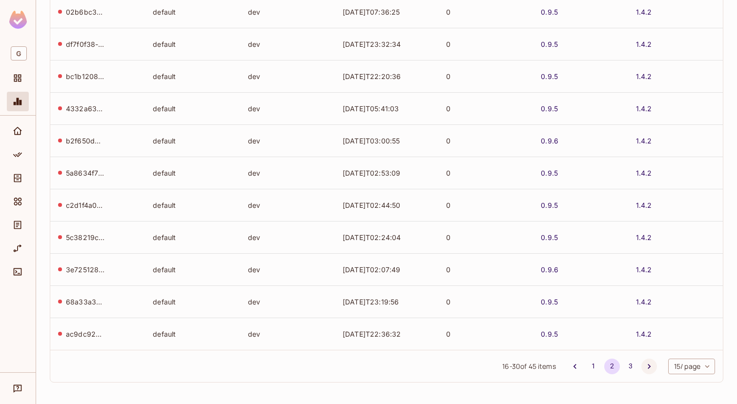
click at [642, 368] on button "Go to next page" at bounding box center [650, 367] width 16 height 16
click at [591, 367] on button "1" at bounding box center [594, 367] width 16 height 16
click at [647, 363] on icon "Go to next page" at bounding box center [650, 367] width 10 height 10
click at [645, 365] on icon "Go to next page" at bounding box center [650, 367] width 10 height 10
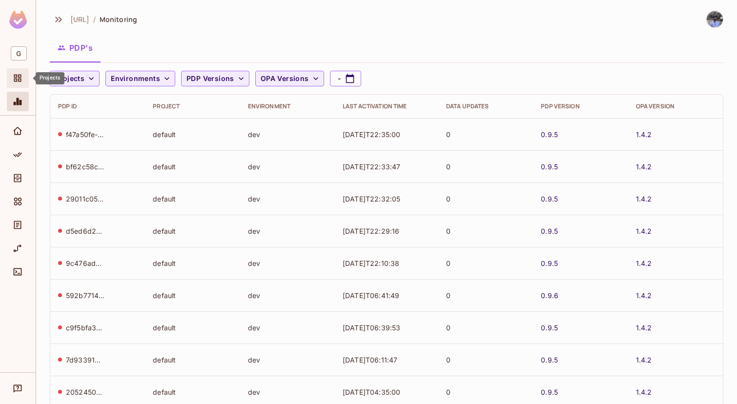
click at [12, 73] on span "Projects" at bounding box center [18, 78] width 12 height 12
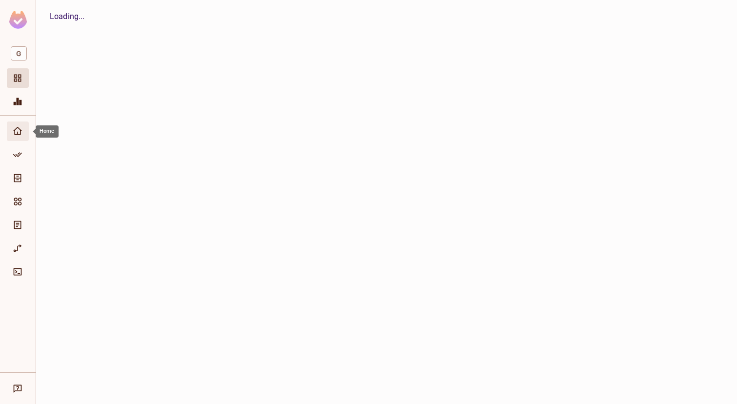
click at [20, 134] on icon "Home" at bounding box center [17, 131] width 9 height 8
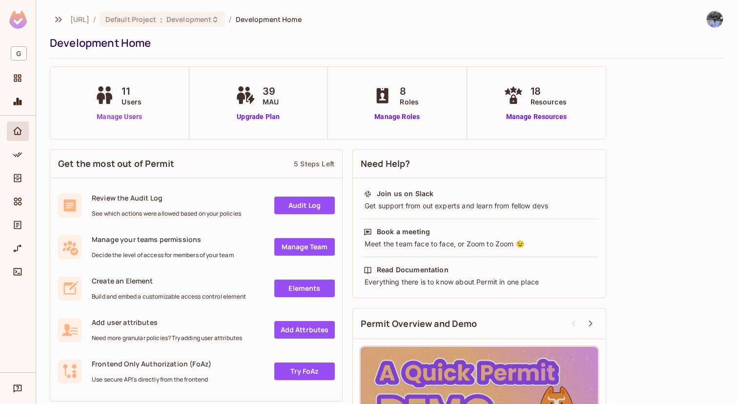
click at [132, 117] on link "Manage Users" at bounding box center [119, 117] width 54 height 10
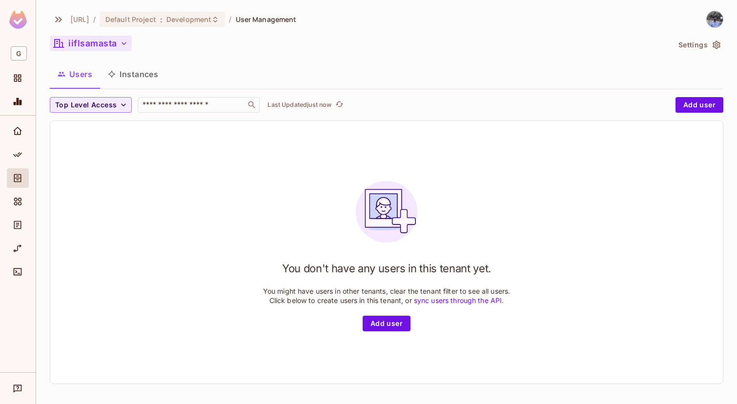
click at [103, 40] on button "iiflsamasta" at bounding box center [91, 44] width 82 height 16
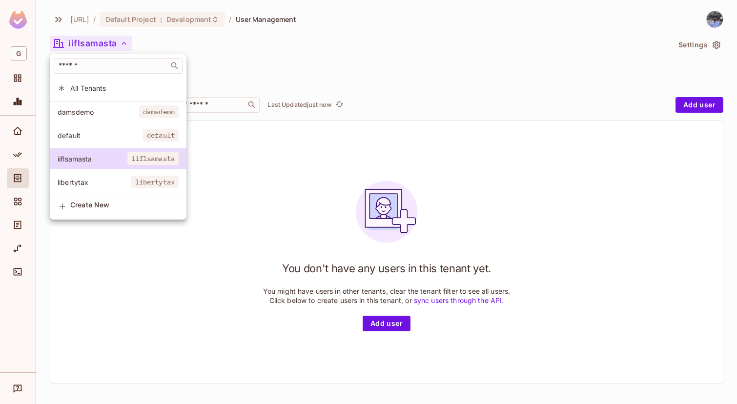
click at [108, 113] on span "damsdemo" at bounding box center [99, 111] width 82 height 9
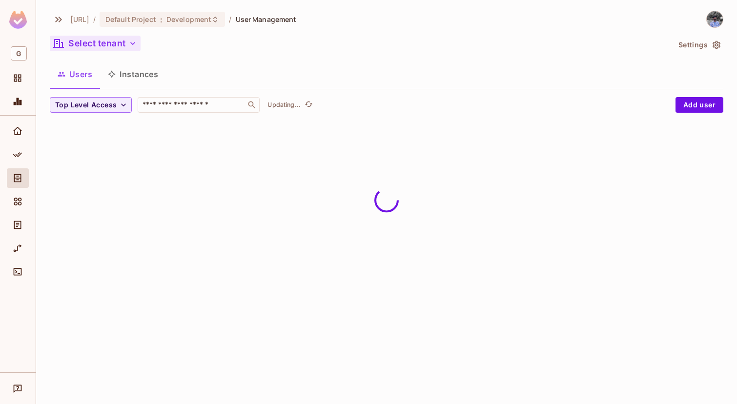
click at [95, 42] on button "Select tenant" at bounding box center [95, 44] width 91 height 16
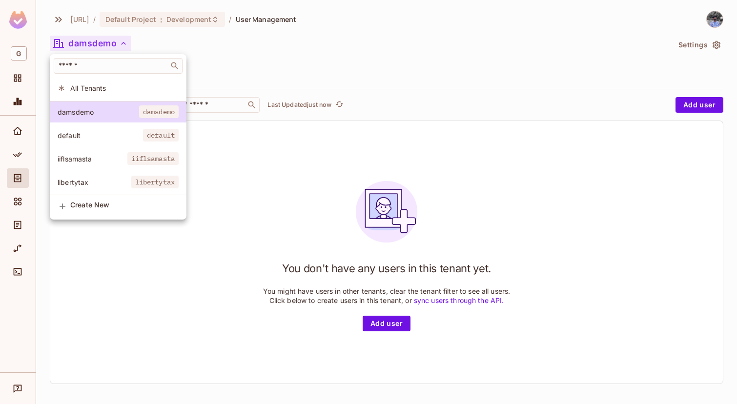
click at [117, 155] on span "iiflsamasta" at bounding box center [93, 158] width 70 height 9
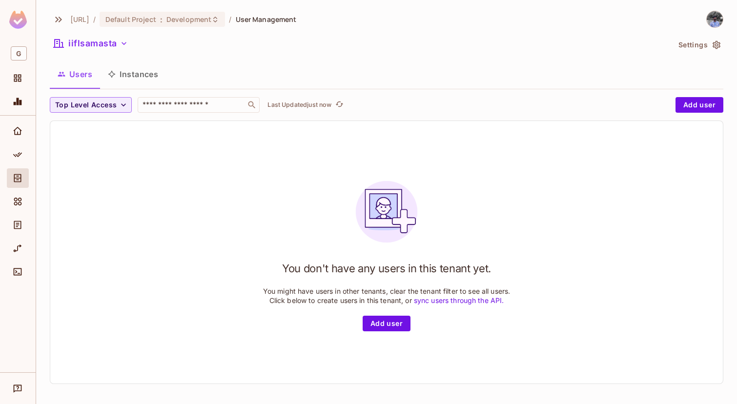
scroll to position [1, 0]
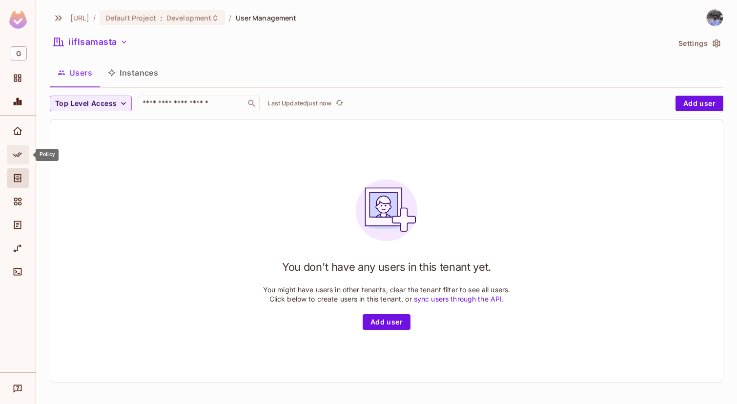
click at [11, 153] on div "Policy" at bounding box center [19, 155] width 17 height 12
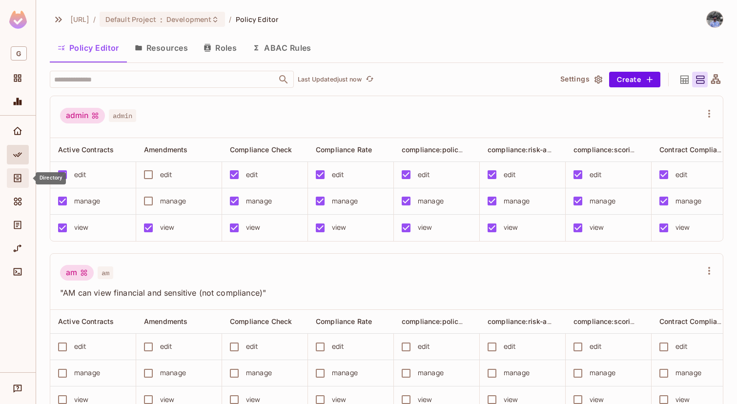
click at [18, 184] on span "Directory" at bounding box center [18, 178] width 12 height 12
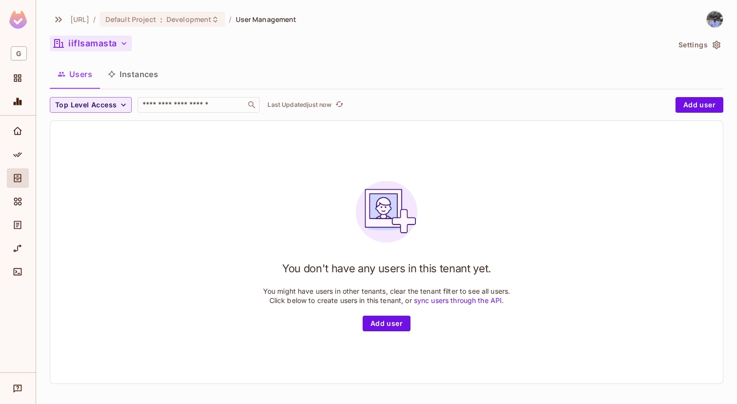
click at [118, 41] on button "iiflsamasta" at bounding box center [91, 44] width 82 height 16
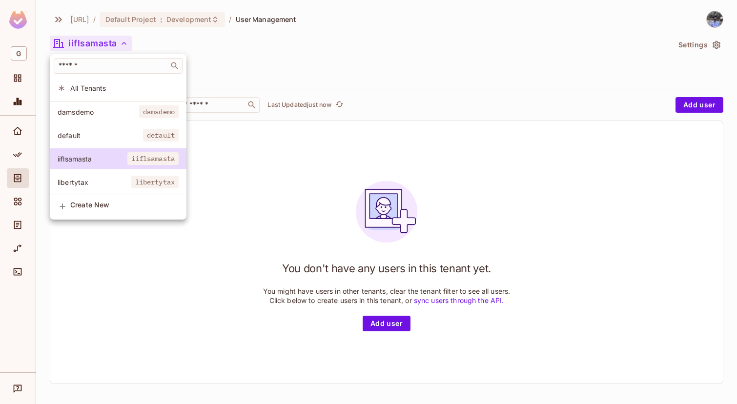
click at [118, 41] on div at bounding box center [368, 202] width 737 height 404
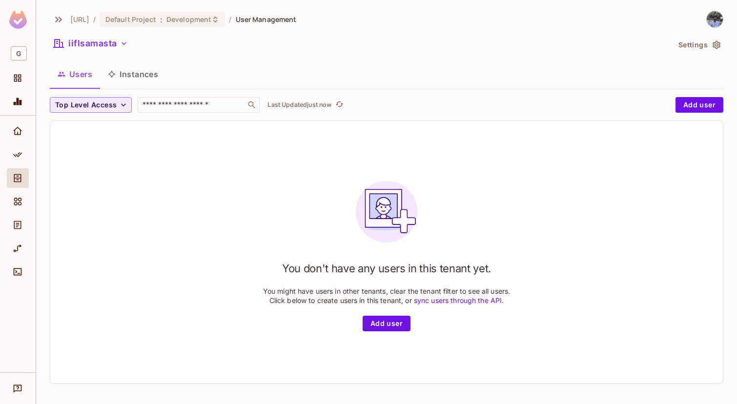
click at [133, 75] on button "Instances" at bounding box center [133, 74] width 66 height 24
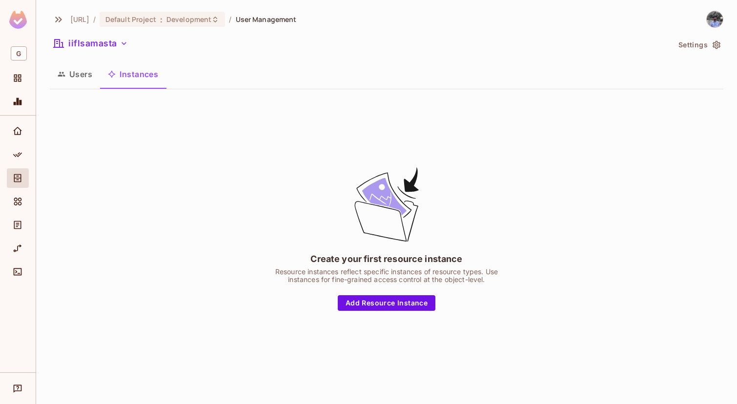
click at [71, 70] on button "Users" at bounding box center [75, 74] width 50 height 24
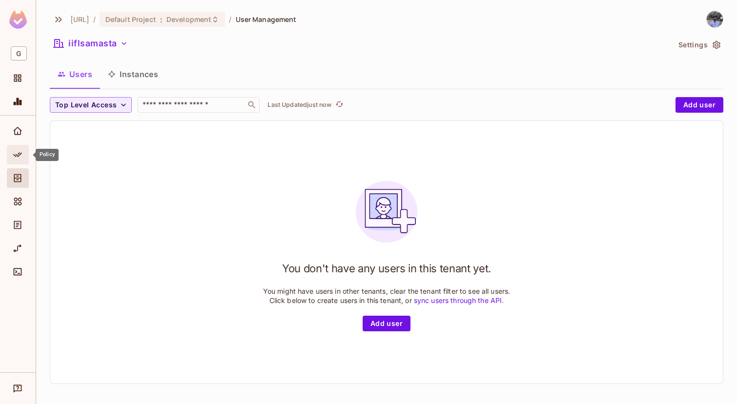
click at [19, 160] on span "Policy" at bounding box center [18, 155] width 12 height 12
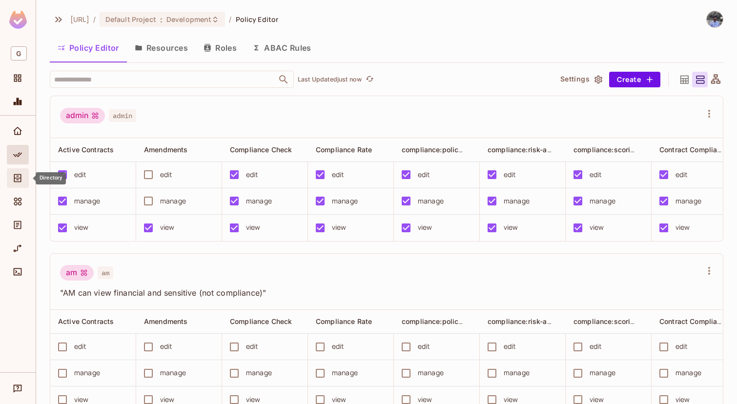
click at [18, 173] on icon "Directory" at bounding box center [18, 178] width 10 height 10
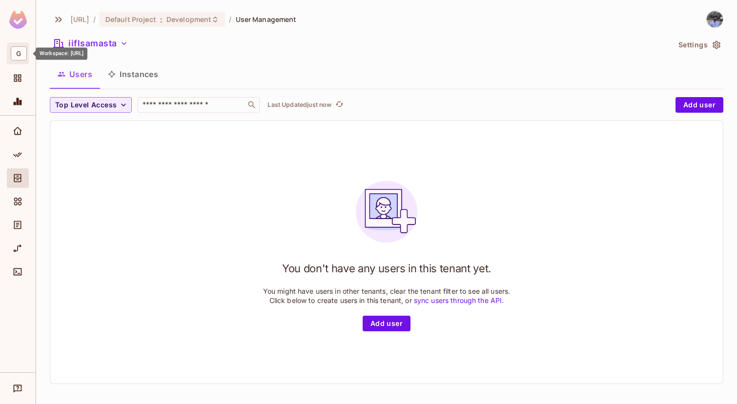
click at [18, 50] on span "G" at bounding box center [19, 53] width 16 height 14
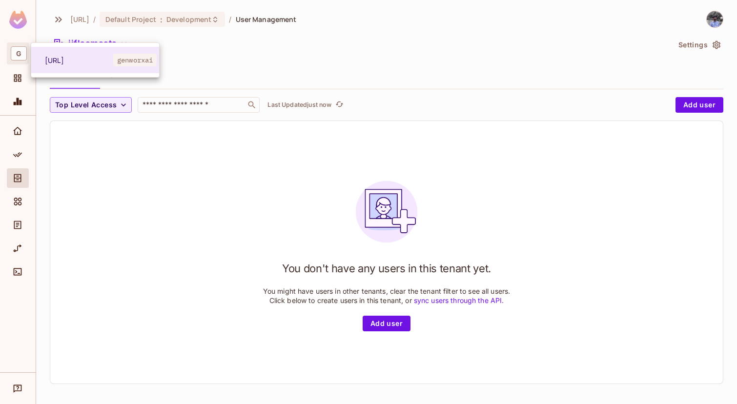
click at [18, 50] on div at bounding box center [368, 202] width 737 height 404
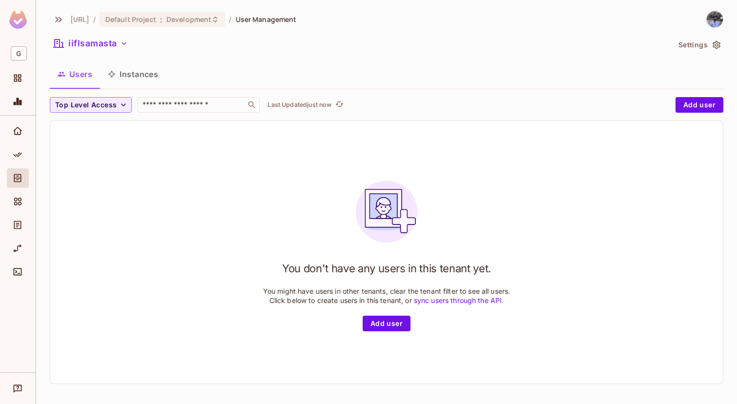
click at [121, 201] on div "You don't have any users in this tenant yet. You might have users in other tena…" at bounding box center [386, 252] width 673 height 263
click at [704, 41] on button "Settings" at bounding box center [699, 45] width 49 height 16
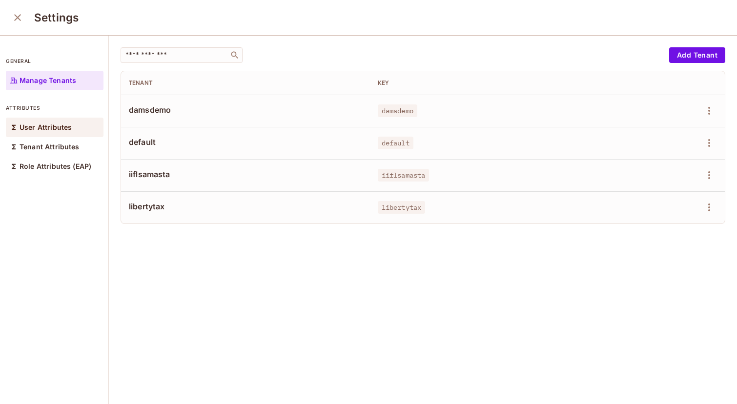
click at [47, 122] on div "User Attributes" at bounding box center [55, 128] width 98 height 20
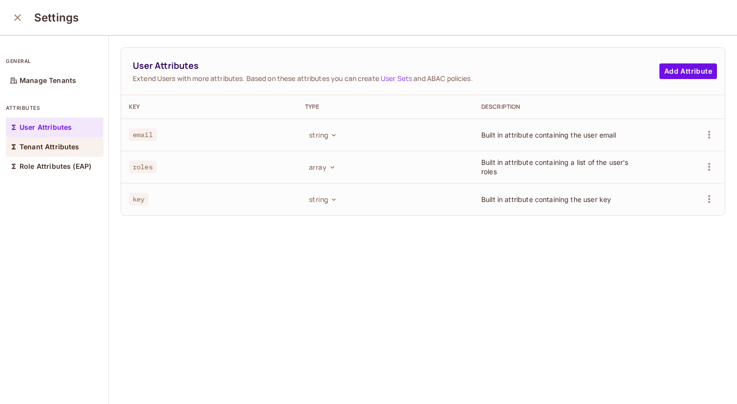
click at [46, 143] on p "Tenant Attributes" at bounding box center [50, 147] width 60 height 8
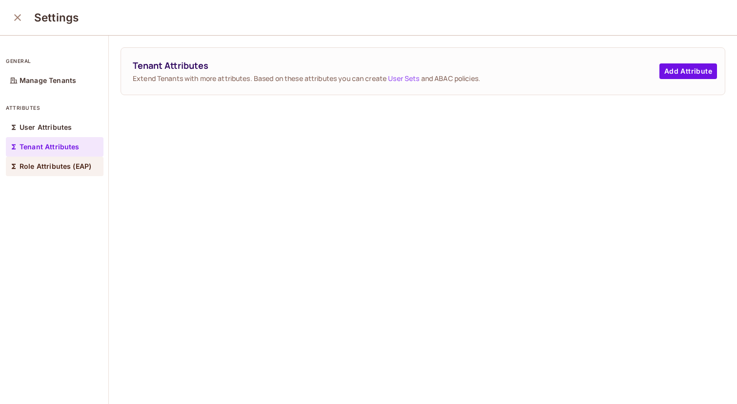
click at [54, 167] on p "Role Attributes (EAP)" at bounding box center [56, 167] width 72 height 8
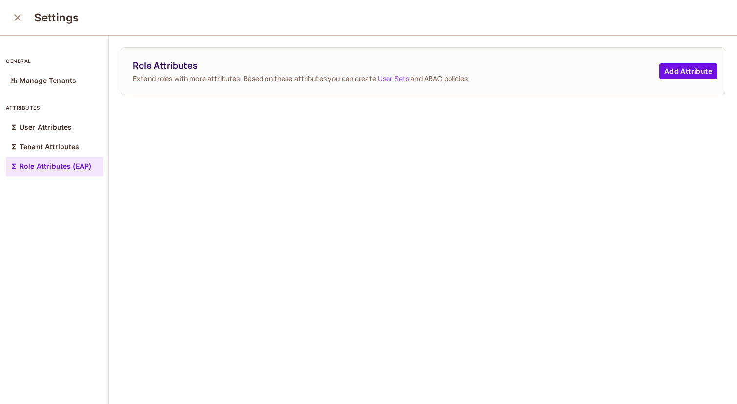
click at [12, 17] on icon "close" at bounding box center [18, 18] width 12 height 12
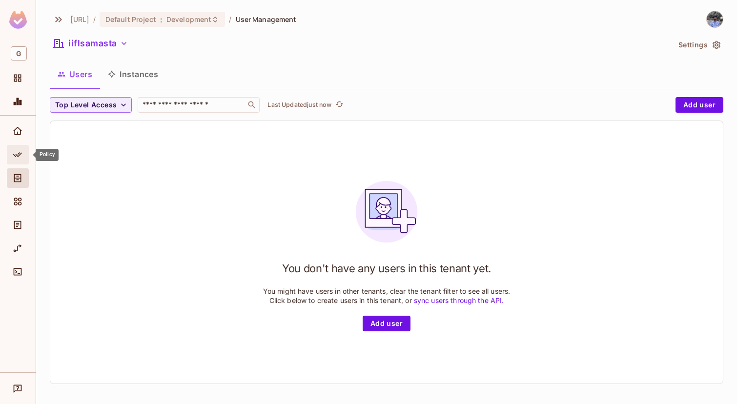
click at [21, 146] on div "Policy" at bounding box center [18, 155] width 22 height 20
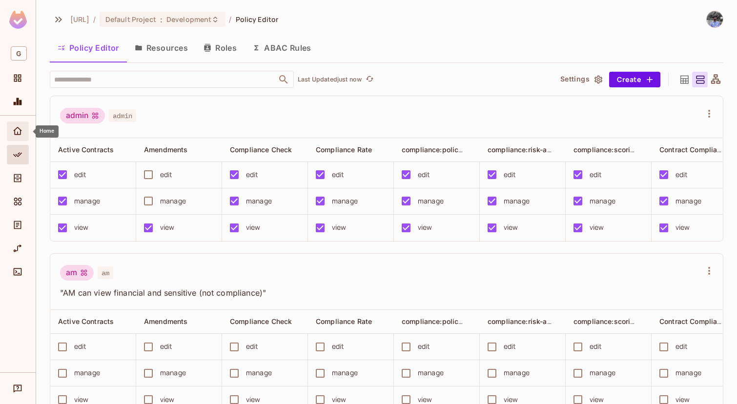
click at [21, 133] on icon "Home" at bounding box center [18, 131] width 10 height 10
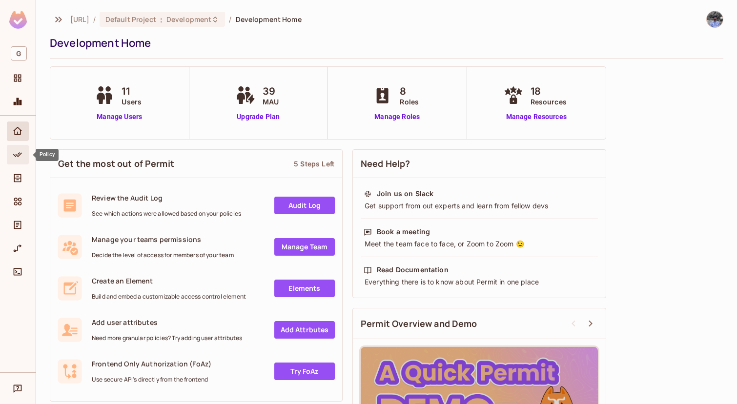
click at [21, 153] on icon "Policy" at bounding box center [18, 155] width 10 height 10
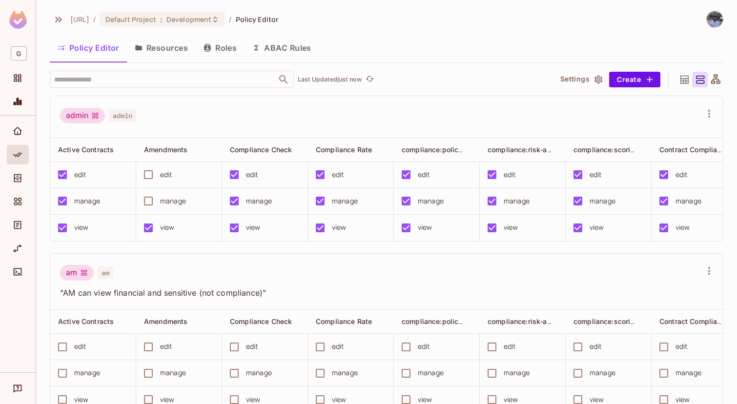
click at [165, 45] on button "Resources" at bounding box center [161, 48] width 69 height 24
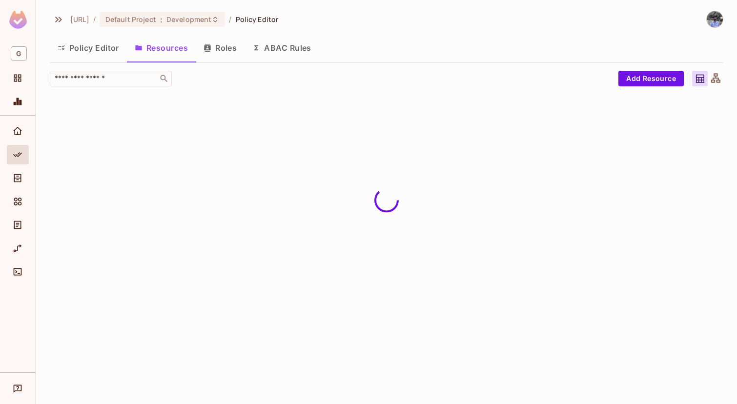
click at [111, 41] on button "Policy Editor" at bounding box center [88, 48] width 77 height 24
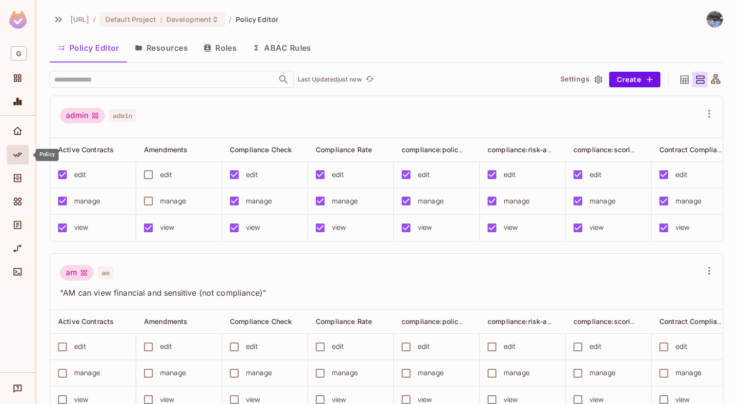
click at [17, 155] on icon "Policy" at bounding box center [18, 155] width 10 height 10
click at [211, 16] on span "Development" at bounding box center [189, 19] width 45 height 9
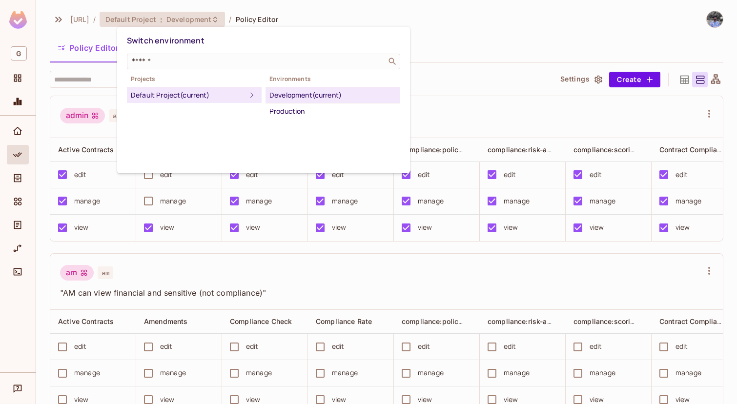
click at [225, 16] on div at bounding box center [368, 202] width 737 height 404
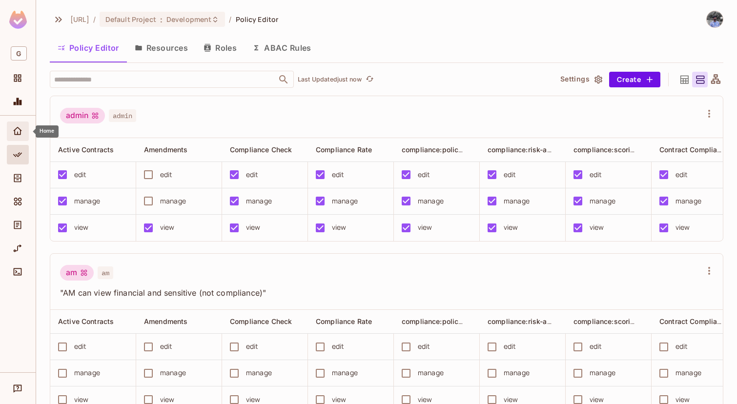
click at [19, 140] on div "Home" at bounding box center [18, 132] width 22 height 20
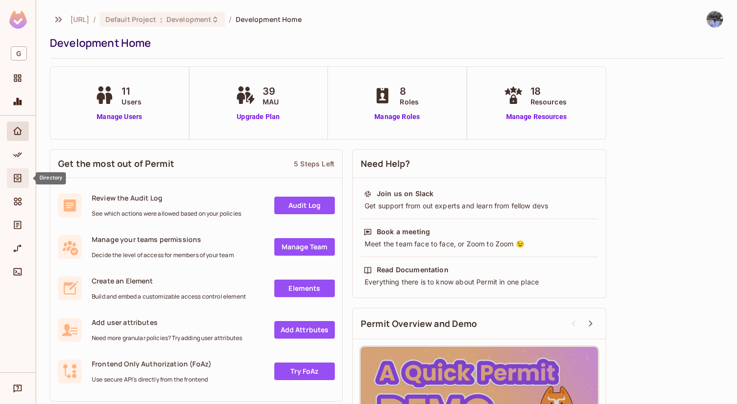
click at [16, 176] on icon "Directory" at bounding box center [18, 178] width 10 height 10
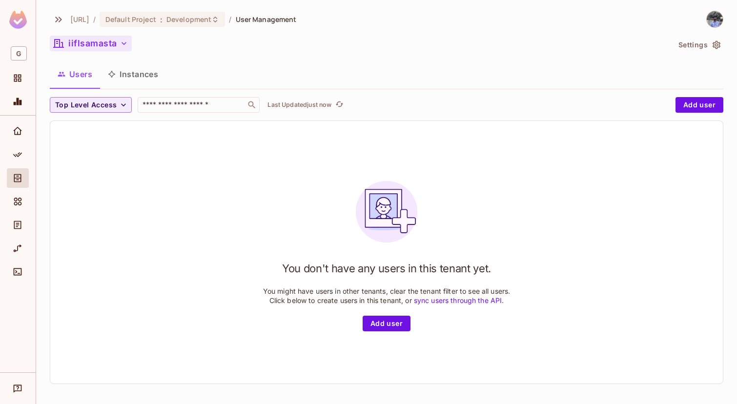
click at [104, 43] on button "iiflsamasta" at bounding box center [91, 44] width 82 height 16
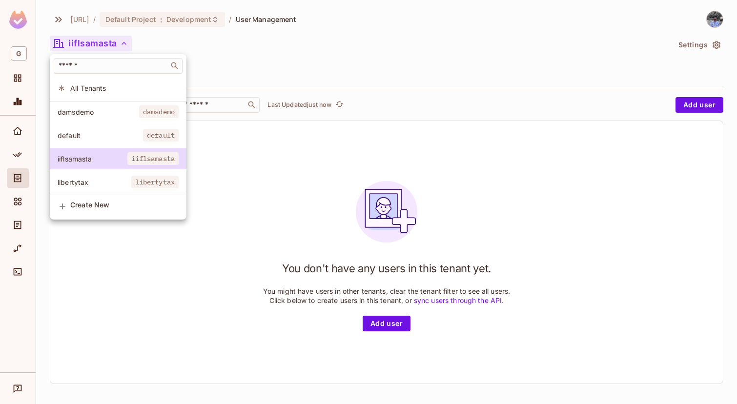
click at [104, 43] on div at bounding box center [368, 202] width 737 height 404
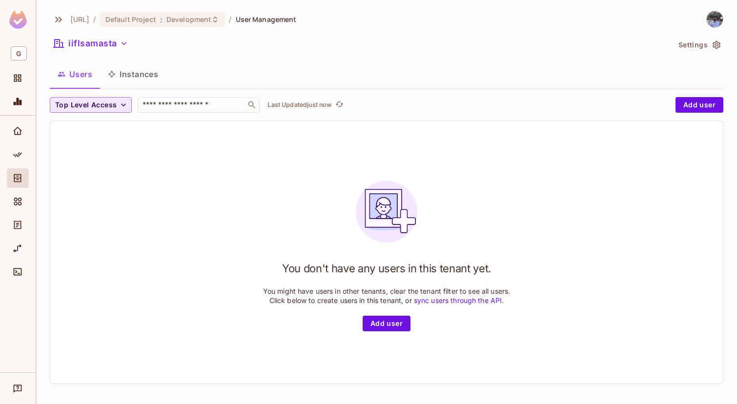
click at [98, 105] on span "Top Level Access" at bounding box center [86, 105] width 62 height 12
click at [98, 105] on div at bounding box center [368, 202] width 737 height 404
click at [98, 105] on span "Top Level Access" at bounding box center [86, 105] width 62 height 12
click at [98, 105] on div at bounding box center [368, 202] width 737 height 404
click at [178, 107] on input "text" at bounding box center [192, 105] width 103 height 10
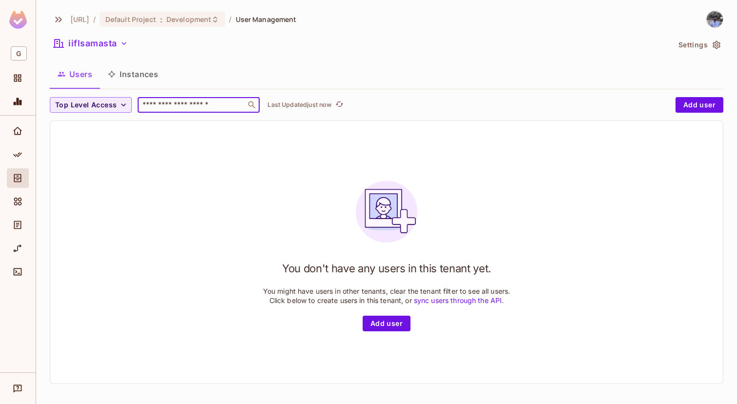
click at [180, 145] on div "You don't have any users in this tenant yet. You might have users in other tena…" at bounding box center [386, 252] width 673 height 263
click at [110, 42] on button "iiflsamasta" at bounding box center [91, 44] width 82 height 16
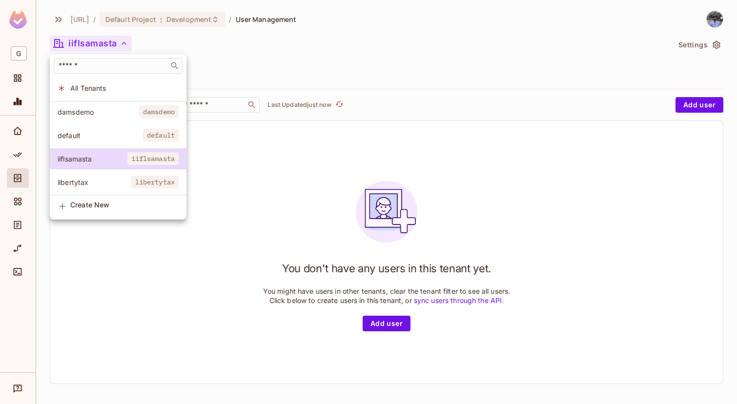
click at [222, 168] on div at bounding box center [368, 202] width 737 height 404
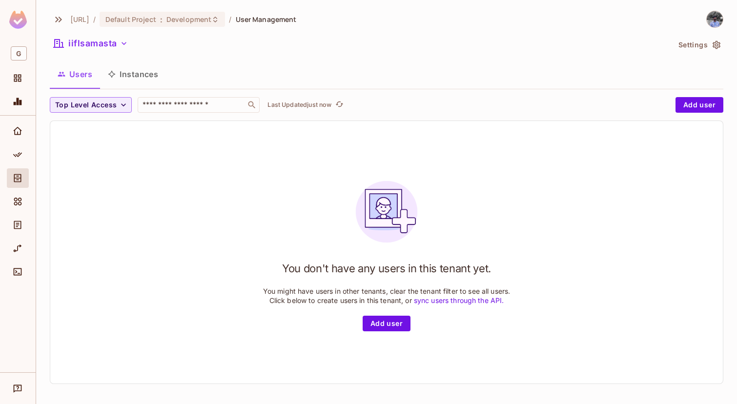
click at [480, 300] on link "sync users through the API." at bounding box center [459, 300] width 90 height 8
click at [284, 22] on span "User Management" at bounding box center [266, 19] width 61 height 9
click at [101, 43] on button "iiflsamasta" at bounding box center [91, 44] width 82 height 16
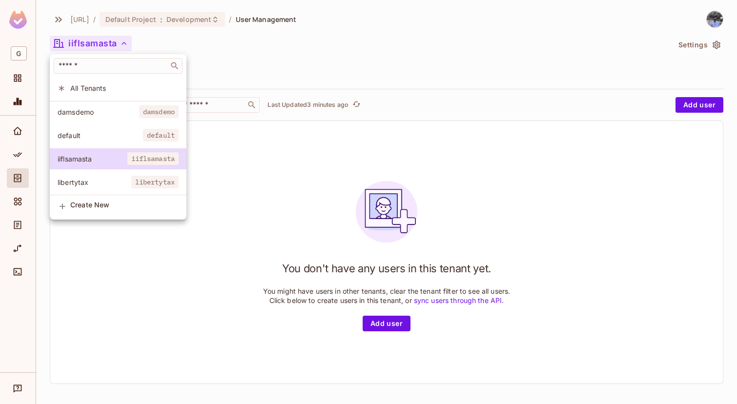
click at [206, 196] on div at bounding box center [368, 202] width 737 height 404
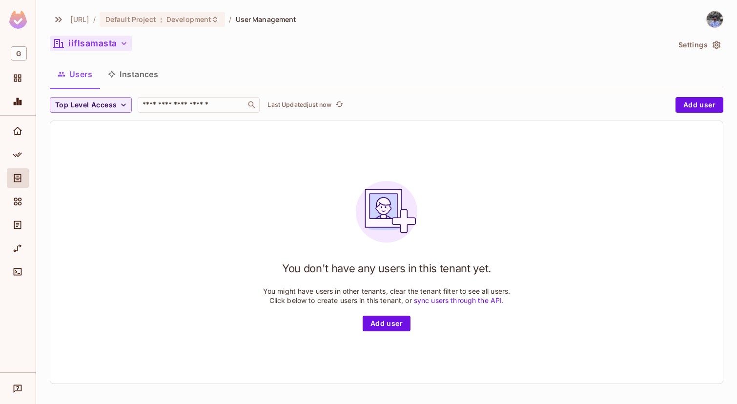
click at [103, 42] on button "iiflsamasta" at bounding box center [91, 44] width 82 height 16
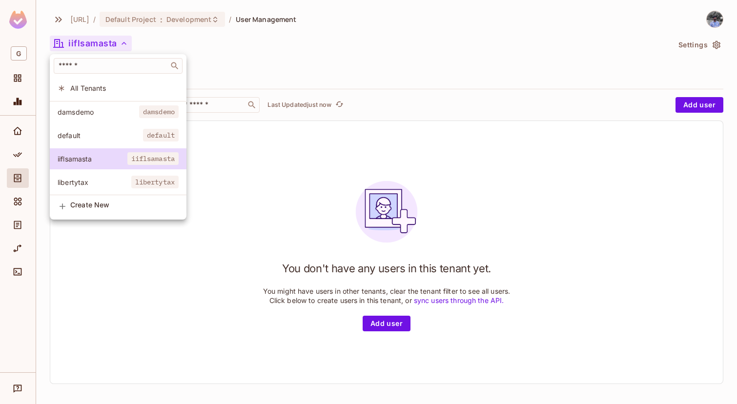
click at [120, 86] on span "All Tenants" at bounding box center [124, 88] width 108 height 9
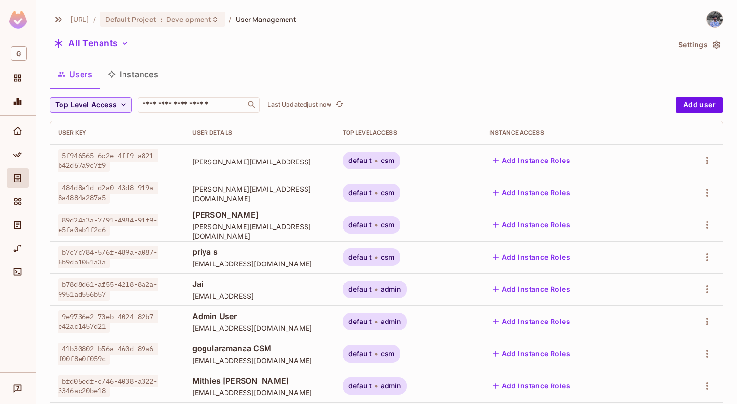
click at [200, 113] on div "Top Level Access ​ Last Updated just now Add user User Key User Details Top Lev…" at bounding box center [387, 314] width 674 height 435
click at [207, 109] on input "text" at bounding box center [192, 105] width 103 height 10
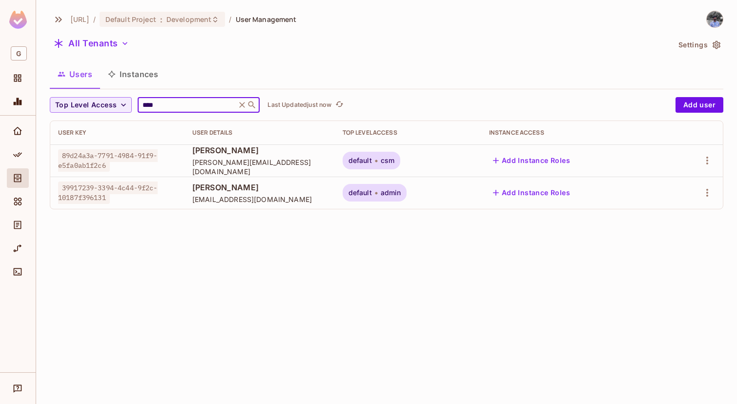
type input "****"
click at [242, 105] on icon at bounding box center [242, 105] width 10 height 10
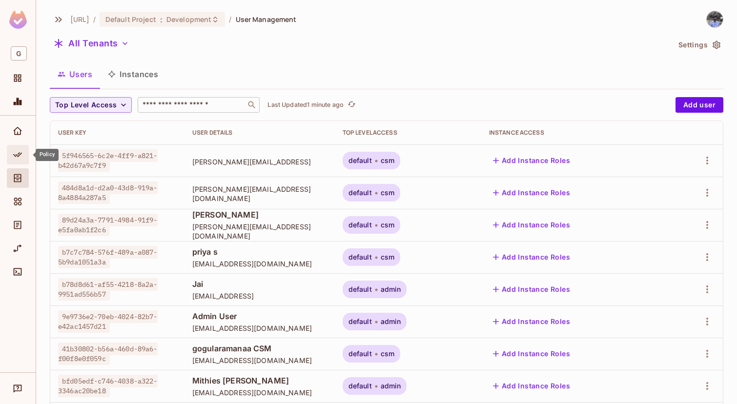
click at [15, 163] on div "Policy" at bounding box center [18, 155] width 22 height 20
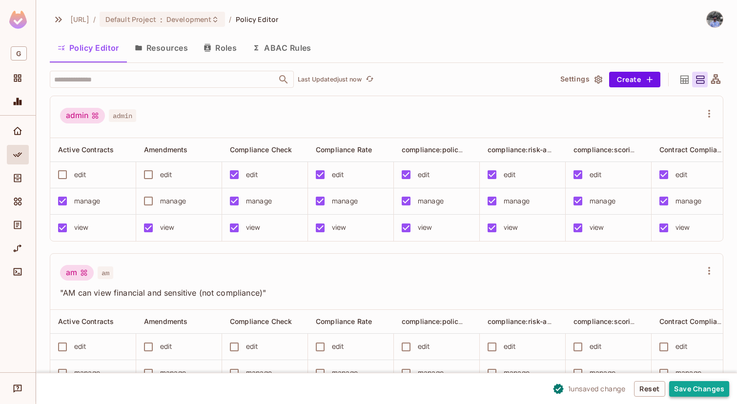
click at [683, 384] on button "Save Changes" at bounding box center [700, 389] width 60 height 16
click at [703, 392] on button "Save Changes" at bounding box center [700, 389] width 60 height 16
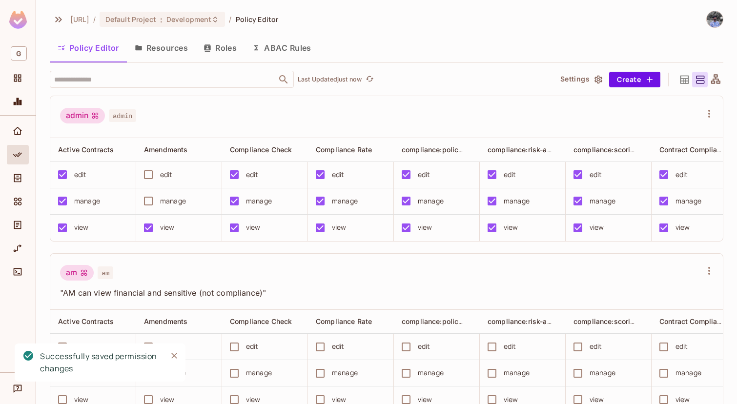
click at [713, 83] on icon at bounding box center [716, 78] width 9 height 9
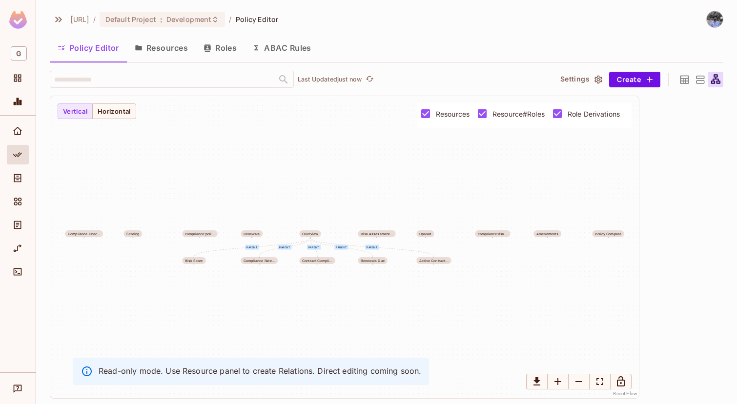
click at [683, 77] on icon at bounding box center [685, 80] width 12 height 12
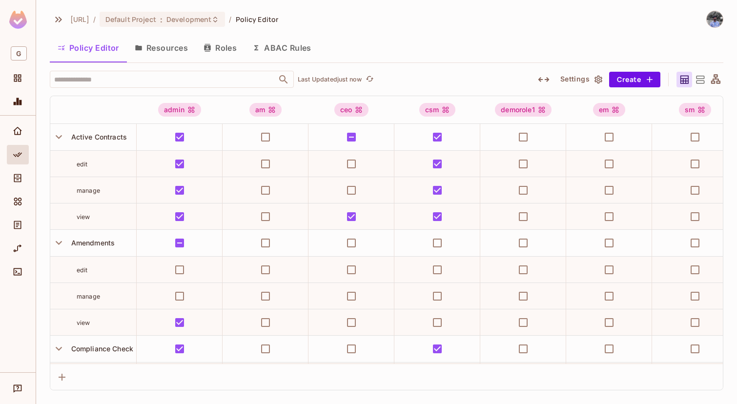
click at [541, 76] on icon "button" at bounding box center [544, 80] width 12 height 12
click at [159, 46] on button "Resources" at bounding box center [161, 48] width 69 height 24
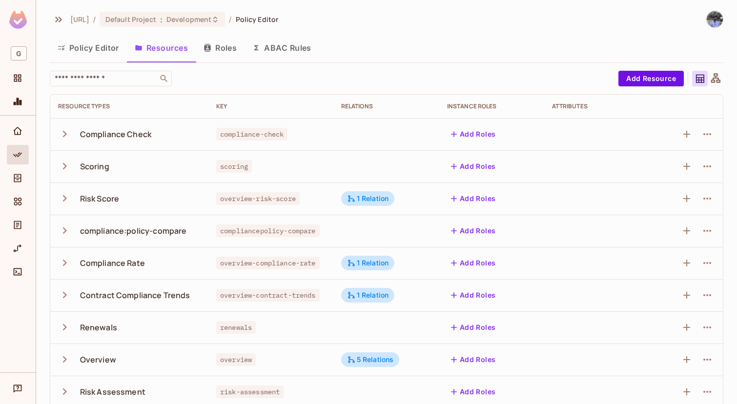
click at [215, 46] on button "Roles" at bounding box center [220, 48] width 49 height 24
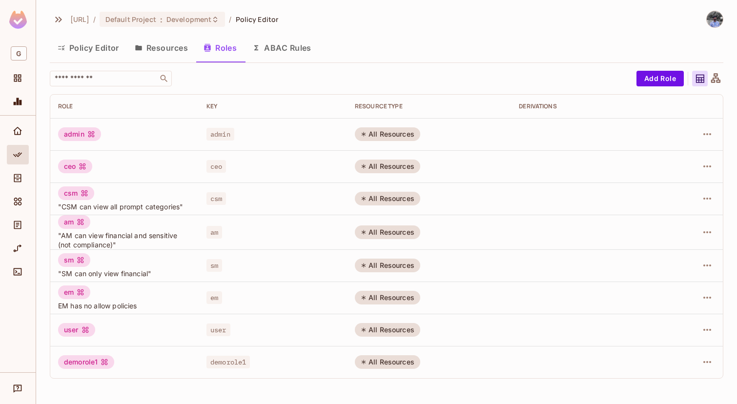
click at [282, 43] on button "ABAC Rules" at bounding box center [282, 48] width 75 height 24
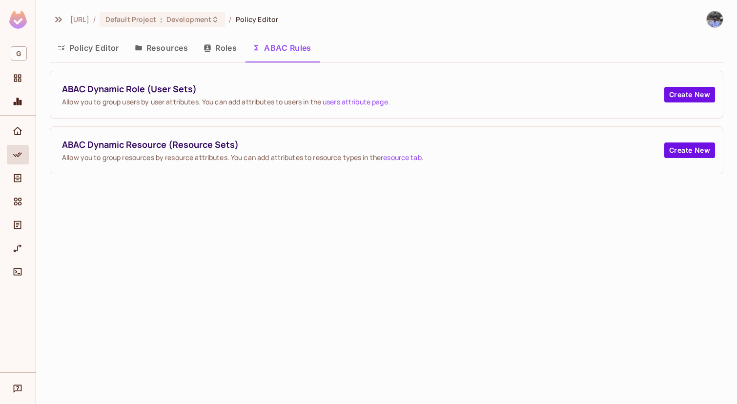
click at [212, 48] on button "Roles" at bounding box center [220, 48] width 49 height 24
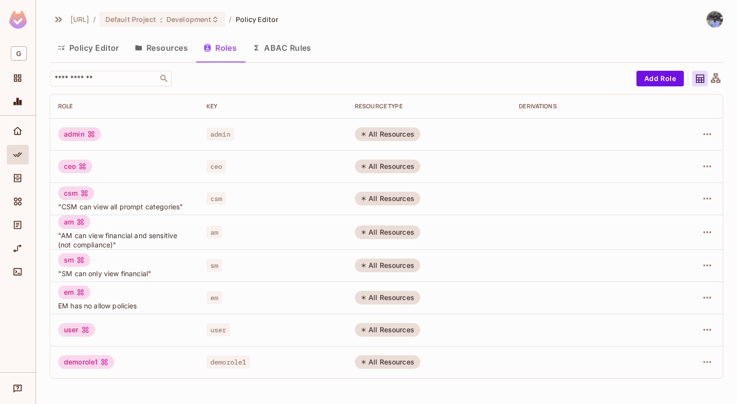
click at [153, 40] on button "Resources" at bounding box center [161, 48] width 69 height 24
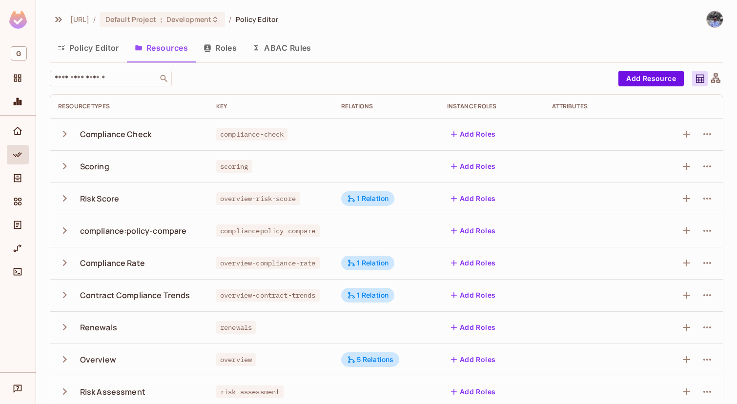
click at [107, 38] on button "Policy Editor" at bounding box center [88, 48] width 77 height 24
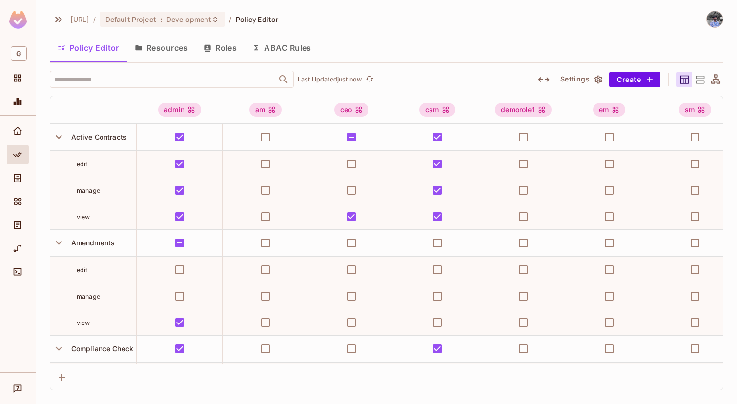
click at [158, 46] on button "Resources" at bounding box center [161, 48] width 69 height 24
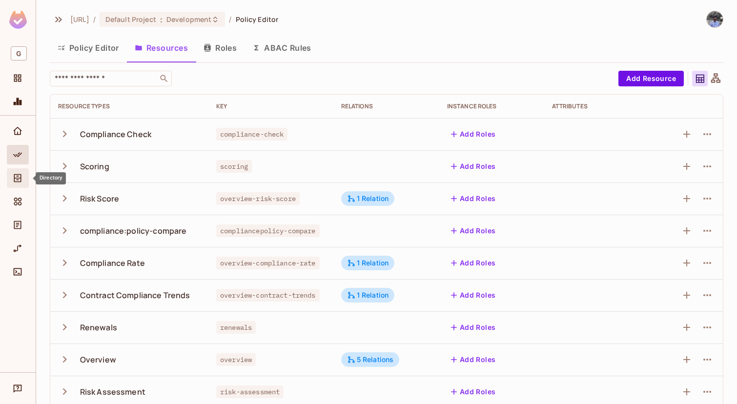
click at [11, 175] on div "Directory" at bounding box center [19, 178] width 17 height 12
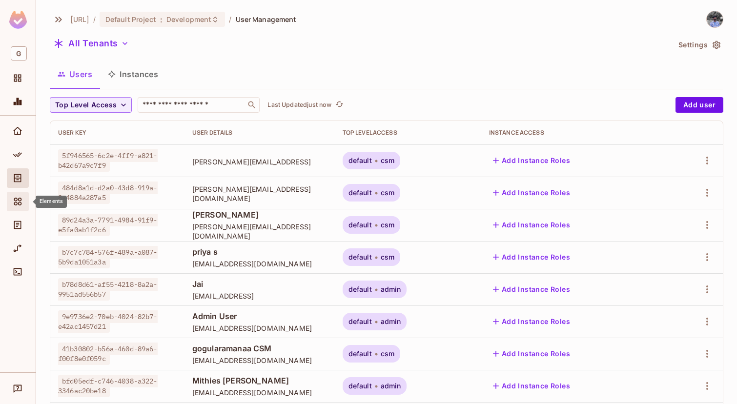
click at [21, 206] on icon "Elements" at bounding box center [18, 202] width 10 height 10
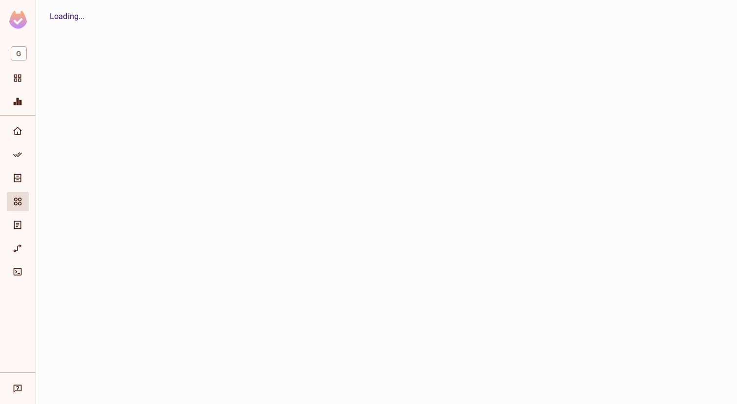
click at [20, 142] on div at bounding box center [18, 133] width 22 height 23
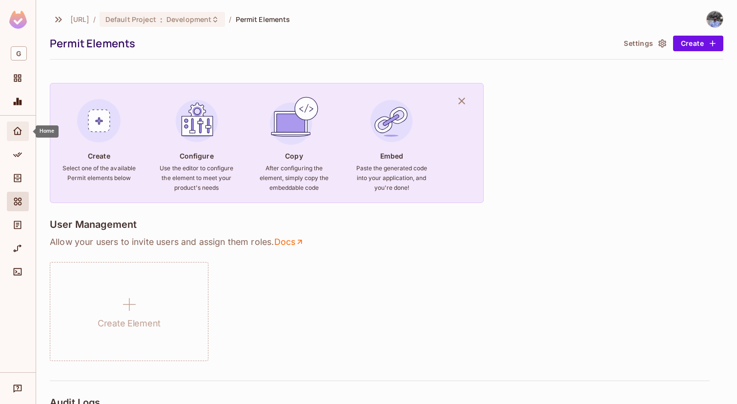
click at [20, 132] on icon "Home" at bounding box center [18, 131] width 10 height 10
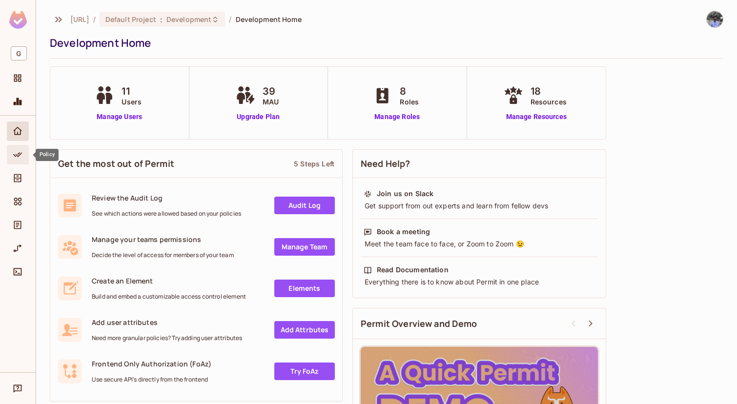
click at [16, 153] on icon "Policy" at bounding box center [18, 155] width 10 height 10
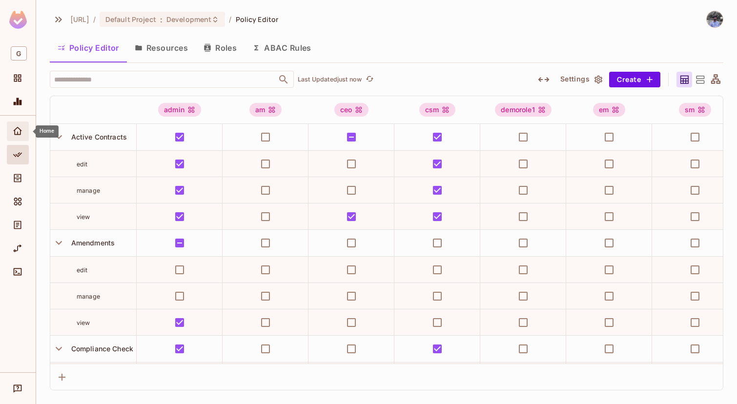
click at [17, 130] on icon "Home" at bounding box center [18, 131] width 10 height 10
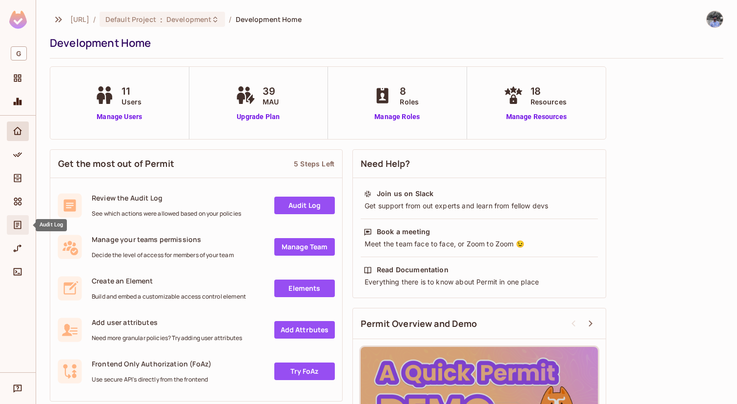
click at [13, 227] on icon "Audit Log" at bounding box center [18, 225] width 10 height 10
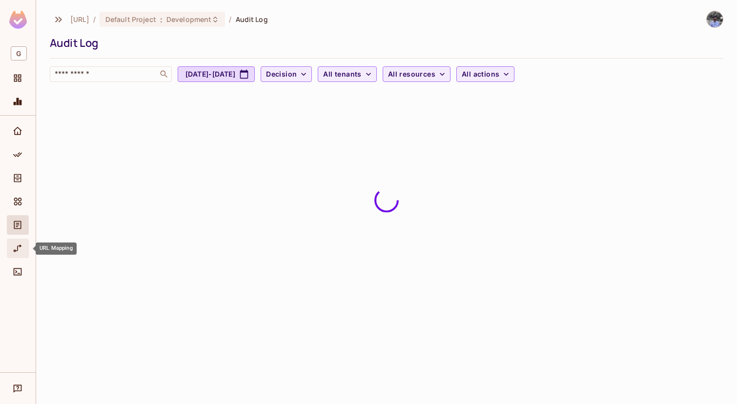
click at [14, 246] on icon "URL Mapping" at bounding box center [18, 249] width 10 height 10
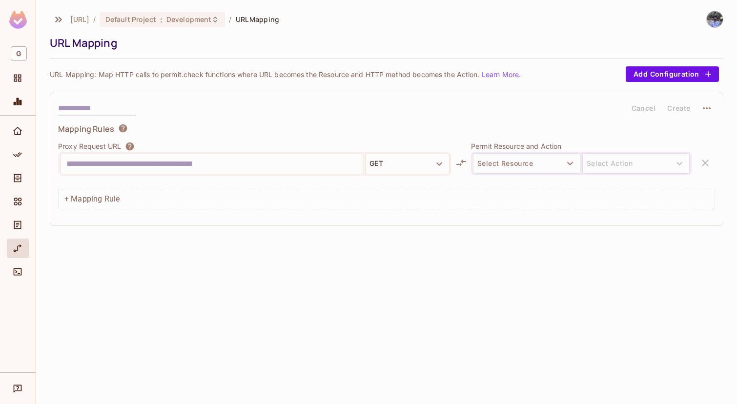
click at [340, 164] on input "text" at bounding box center [211, 164] width 291 height 16
click at [515, 162] on button "Select Resource" at bounding box center [526, 163] width 107 height 21
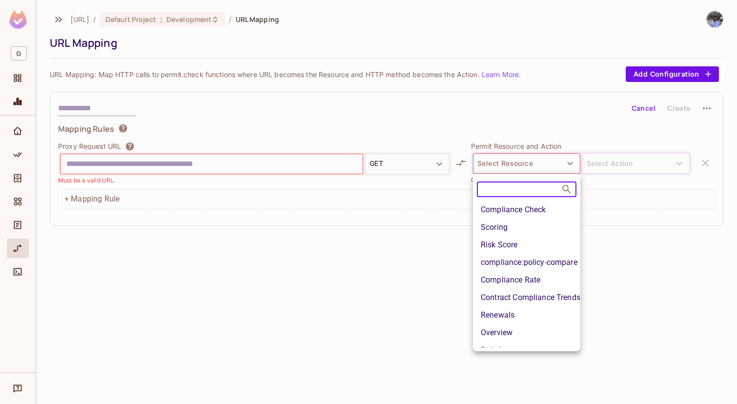
click at [215, 130] on div at bounding box center [368, 202] width 737 height 404
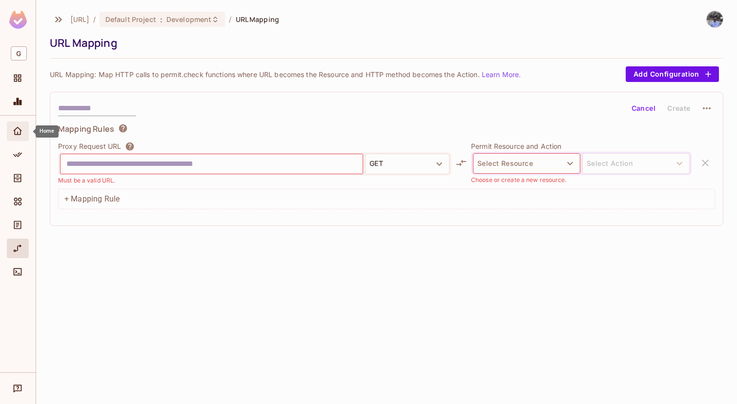
click at [15, 134] on icon "Home" at bounding box center [17, 131] width 9 height 8
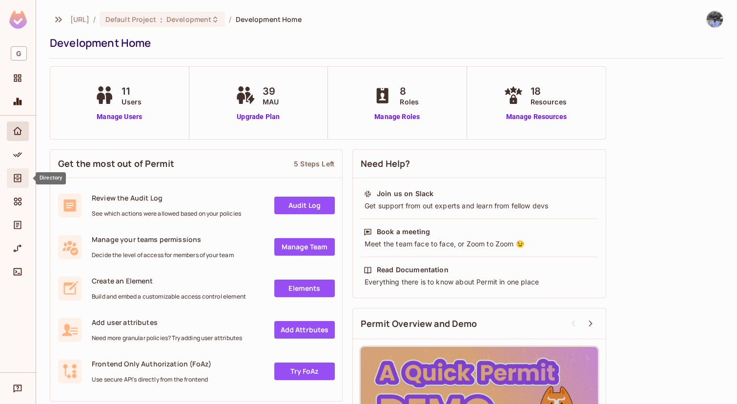
click at [13, 181] on icon "Directory" at bounding box center [18, 178] width 10 height 10
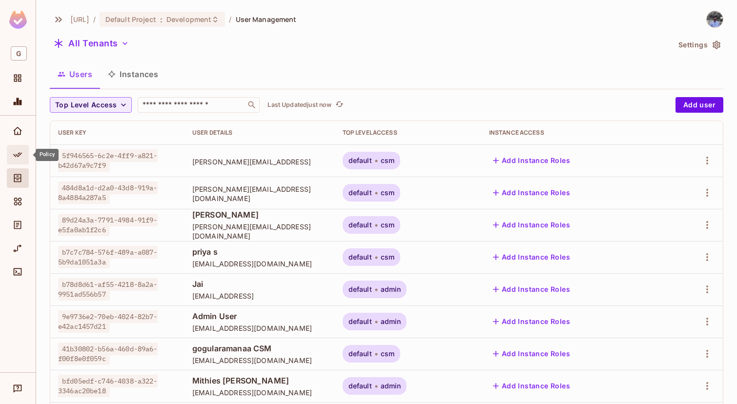
click at [14, 153] on icon "Policy" at bounding box center [18, 155] width 10 height 10
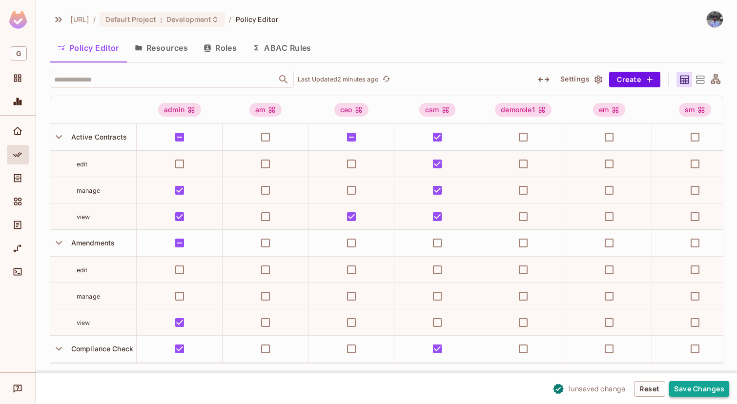
click at [684, 388] on button "Save Changes" at bounding box center [700, 389] width 60 height 16
click at [686, 385] on button "Save Changes" at bounding box center [700, 389] width 60 height 16
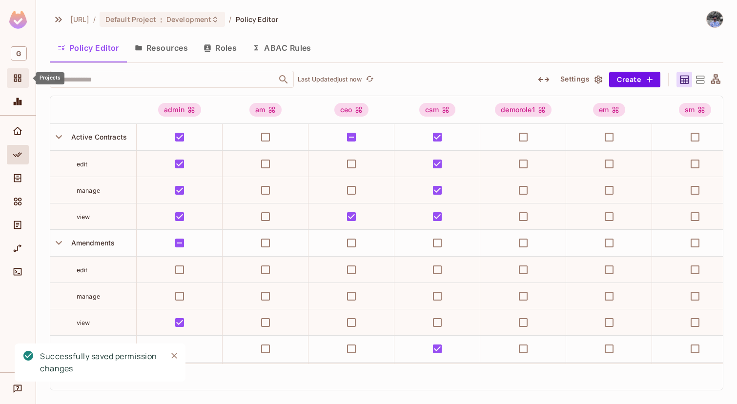
click at [18, 82] on icon "Projects" at bounding box center [18, 78] width 10 height 10
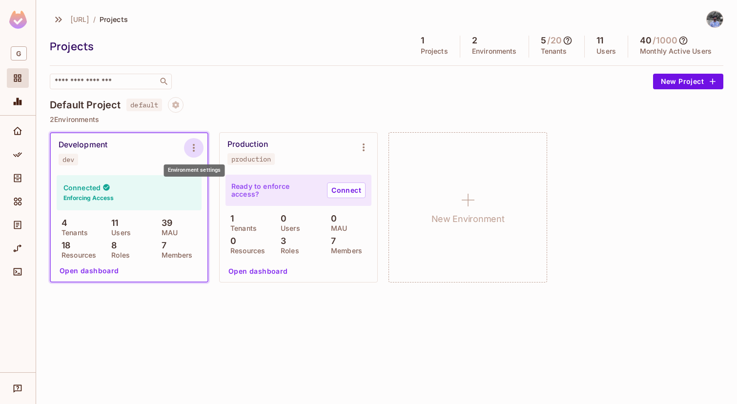
click at [193, 151] on icon "Environment settings" at bounding box center [194, 148] width 12 height 12
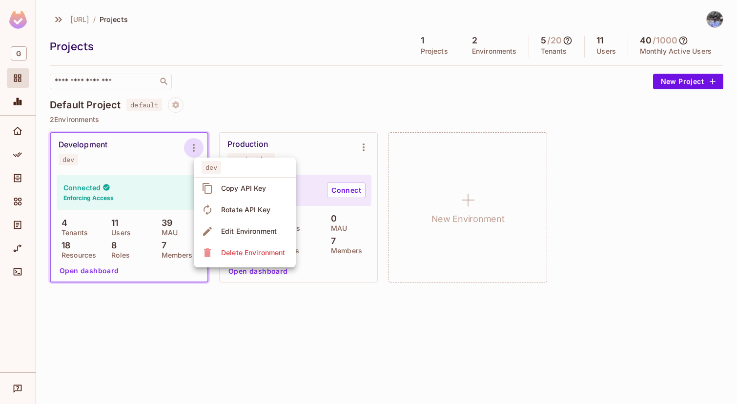
click at [219, 188] on span "Copy API Key" at bounding box center [243, 189] width 51 height 16
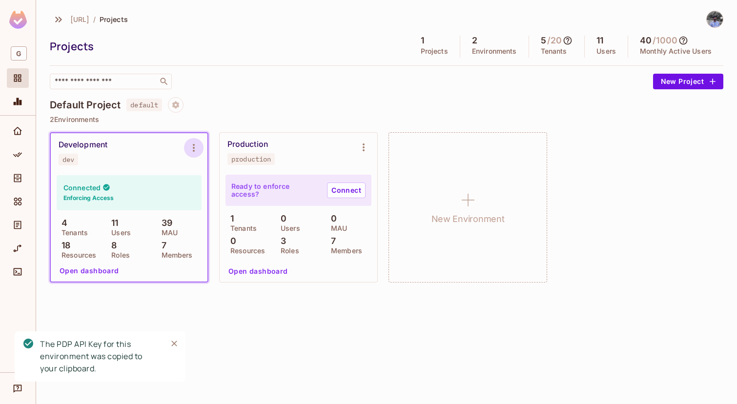
click at [197, 148] on icon "Environment settings" at bounding box center [194, 148] width 12 height 12
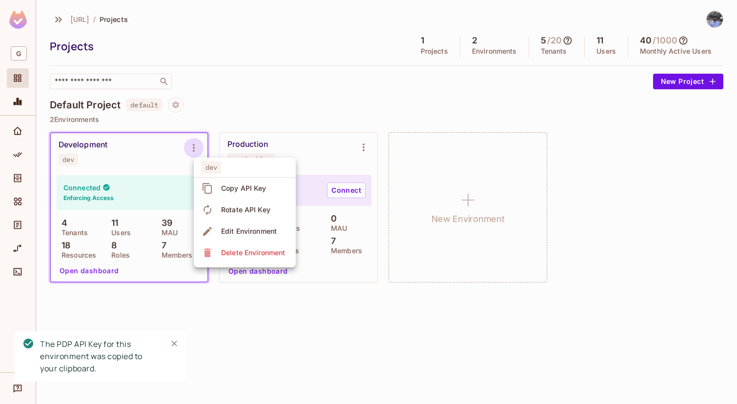
click at [225, 193] on span "Copy API Key" at bounding box center [243, 189] width 51 height 16
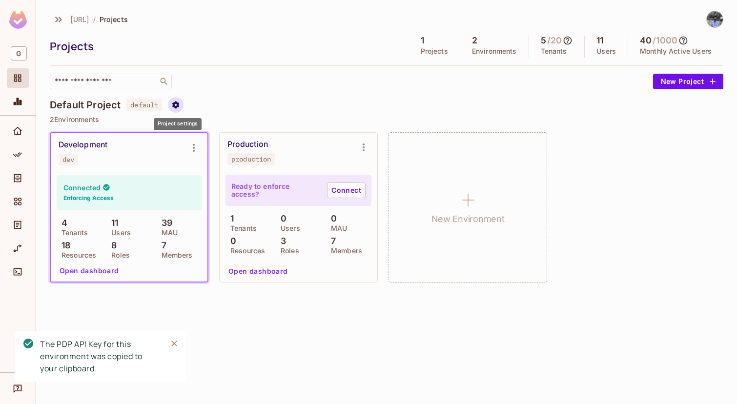
click at [183, 104] on button "Project settings" at bounding box center [176, 105] width 16 height 16
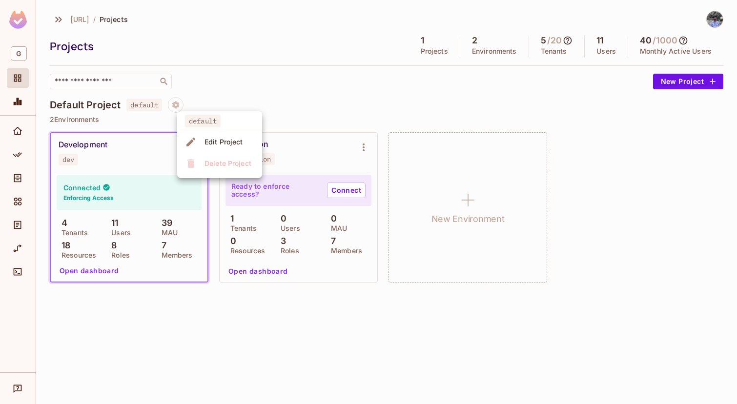
click at [307, 66] on div at bounding box center [368, 202] width 737 height 404
click at [340, 188] on link "Connect" at bounding box center [346, 191] width 39 height 16
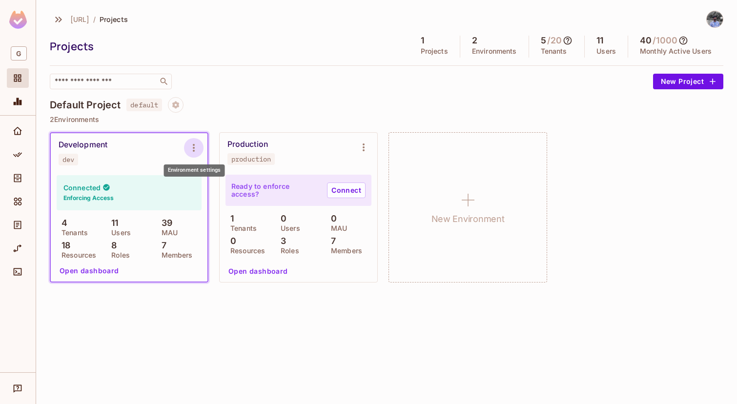
click at [195, 150] on icon "Environment settings" at bounding box center [194, 148] width 12 height 12
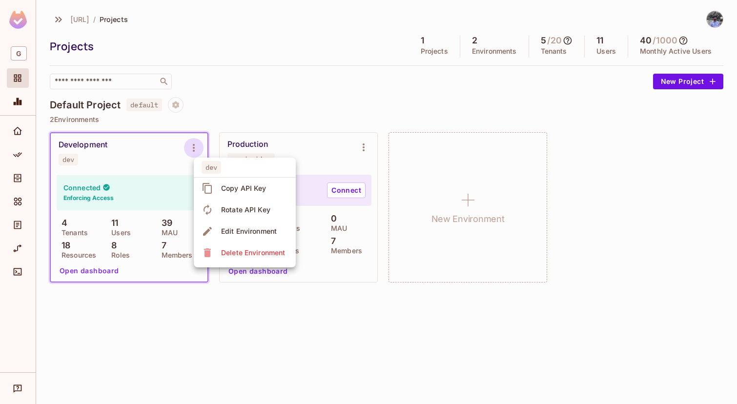
click at [236, 229] on div "Edit Environment" at bounding box center [249, 232] width 56 height 10
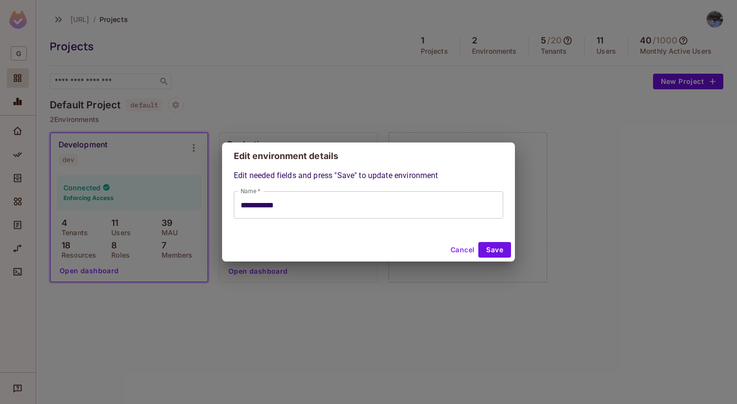
click at [464, 244] on button "Cancel" at bounding box center [463, 250] width 32 height 16
type input "**********"
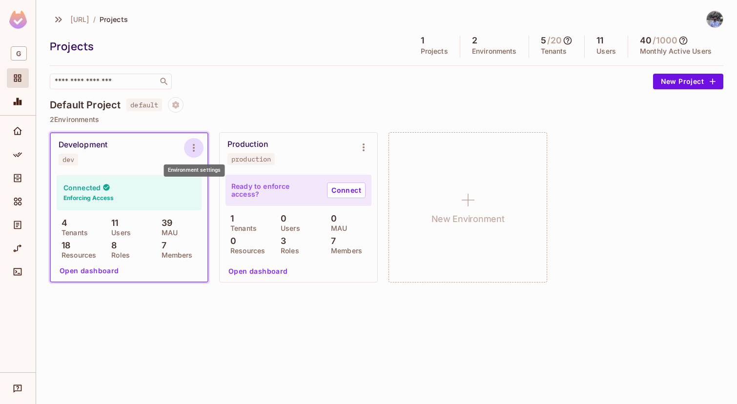
click at [192, 144] on icon "Environment settings" at bounding box center [194, 148] width 12 height 12
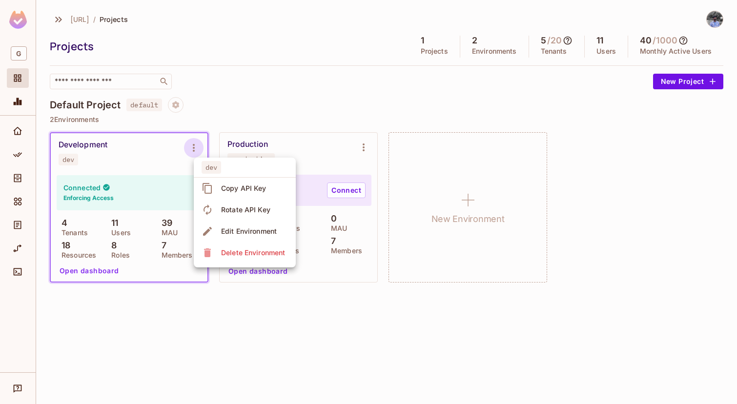
click at [91, 269] on div at bounding box center [368, 202] width 737 height 404
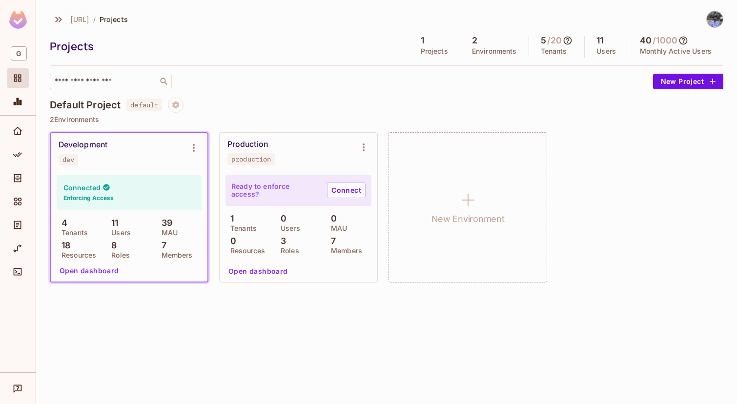
click at [91, 269] on button "Open dashboard" at bounding box center [89, 271] width 67 height 16
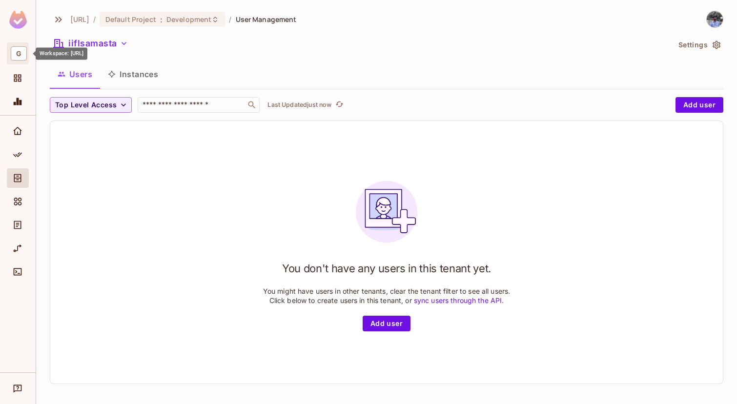
click at [19, 59] on span "G" at bounding box center [19, 53] width 16 height 14
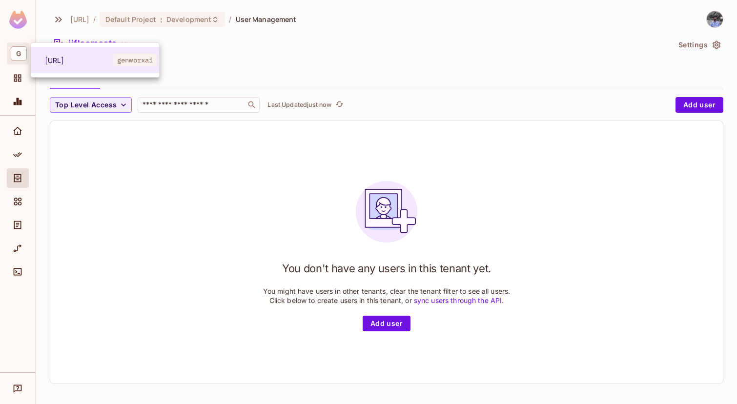
click at [19, 82] on div at bounding box center [368, 202] width 737 height 404
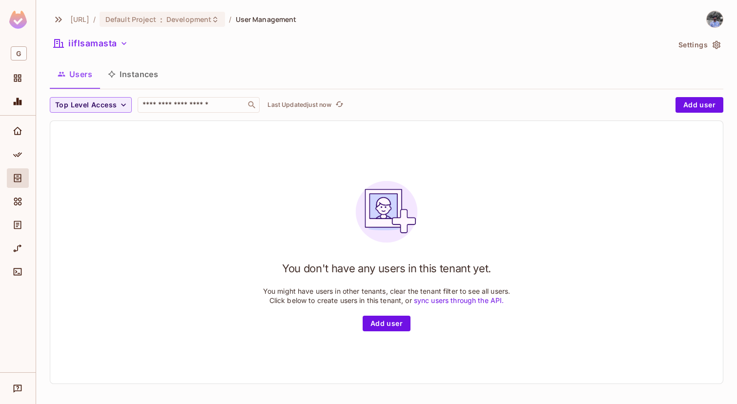
click at [19, 82] on icon "Projects" at bounding box center [17, 78] width 7 height 7
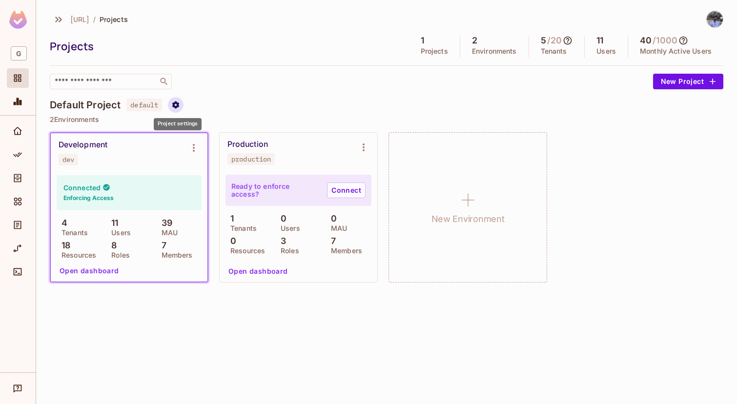
click at [179, 110] on button "Project settings" at bounding box center [176, 105] width 16 height 16
click at [427, 85] on div at bounding box center [368, 202] width 737 height 404
click at [366, 144] on icon "Environment settings" at bounding box center [364, 148] width 12 height 12
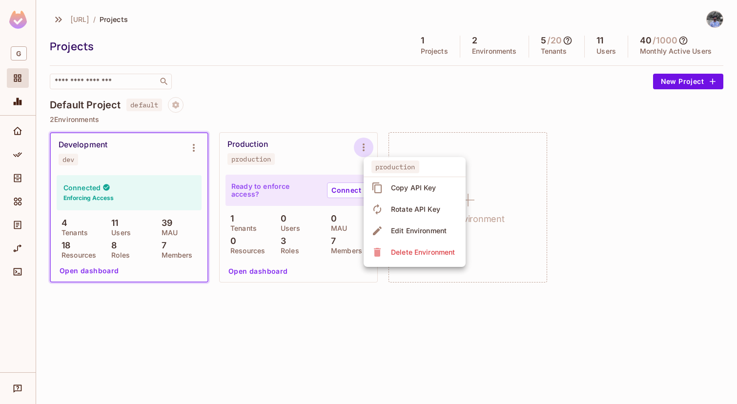
click at [360, 116] on div at bounding box center [368, 202] width 737 height 404
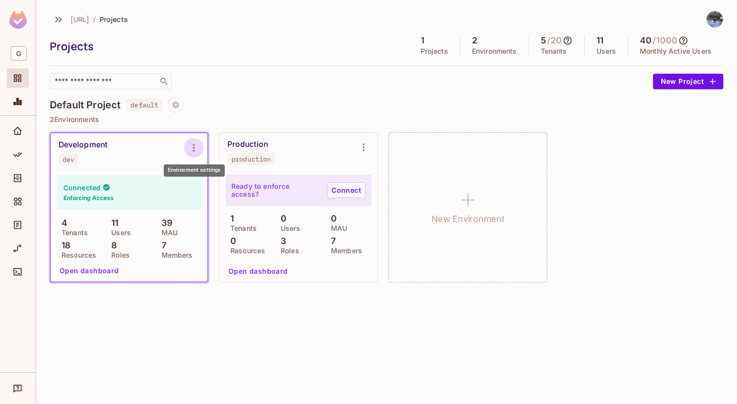
click at [190, 150] on icon "Environment settings" at bounding box center [194, 148] width 12 height 12
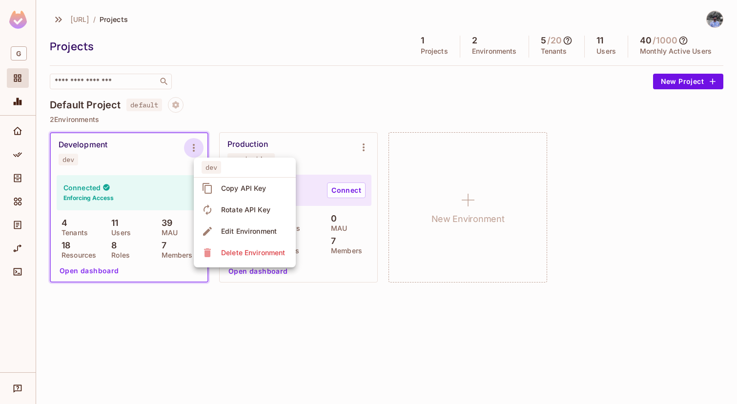
click at [219, 231] on span "Edit Environment" at bounding box center [249, 232] width 62 height 16
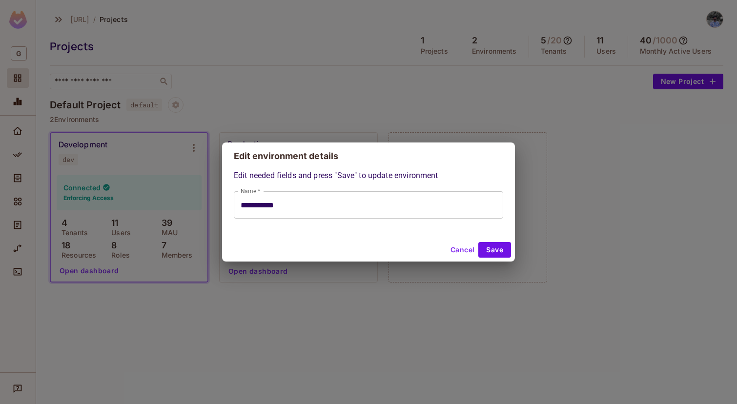
click at [457, 245] on button "Cancel" at bounding box center [463, 250] width 32 height 16
type input "**********"
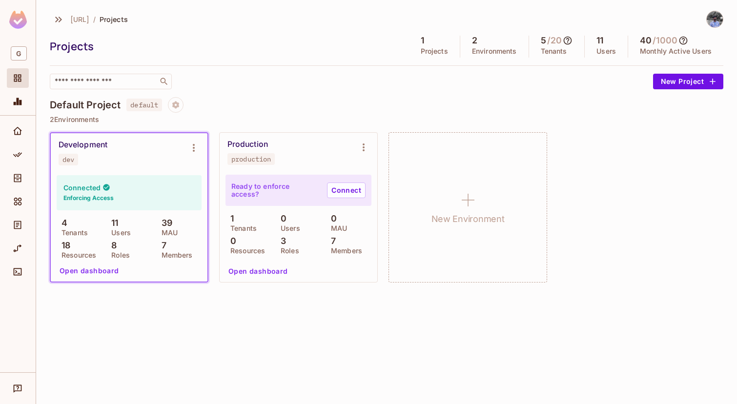
click at [117, 156] on div "Development dev" at bounding box center [122, 152] width 126 height 25
click at [92, 272] on button "Open dashboard" at bounding box center [89, 271] width 67 height 16
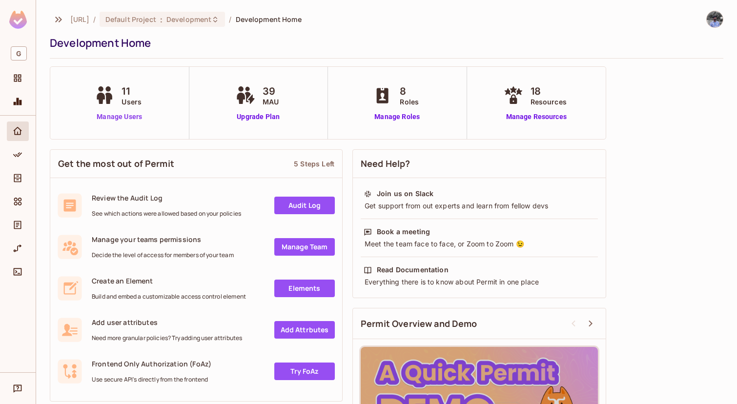
click at [129, 116] on link "Manage Users" at bounding box center [119, 117] width 54 height 10
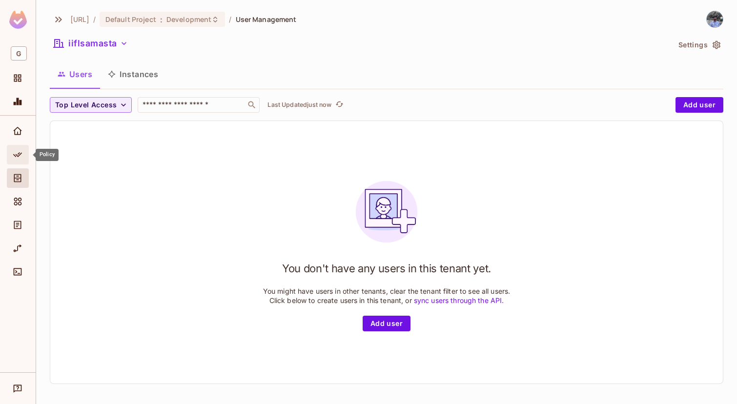
click at [19, 159] on icon "Policy" at bounding box center [18, 155] width 10 height 10
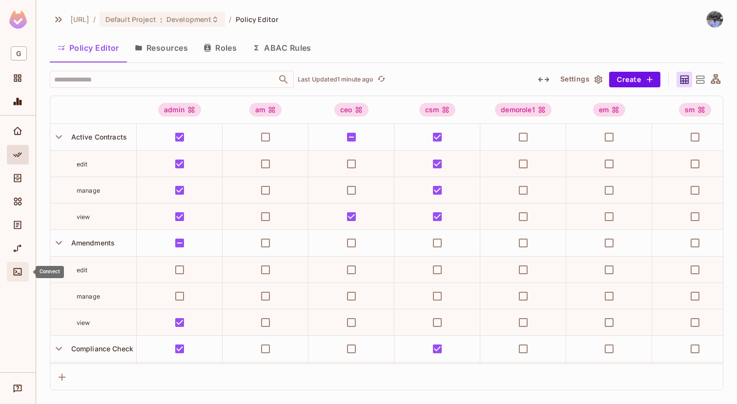
click at [20, 270] on icon "Connect" at bounding box center [18, 272] width 10 height 10
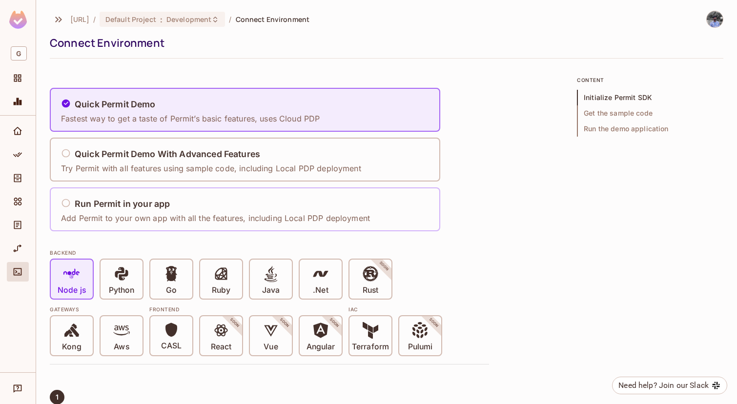
click at [142, 208] on h5 "Run Permit in your app" at bounding box center [122, 204] width 95 height 10
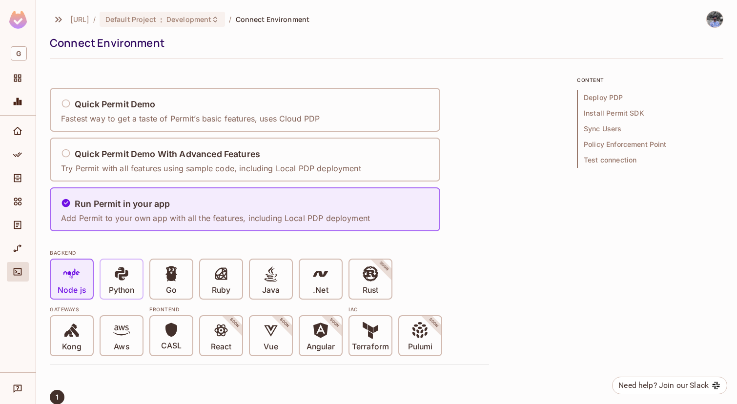
click at [125, 272] on icon at bounding box center [121, 274] width 17 height 17
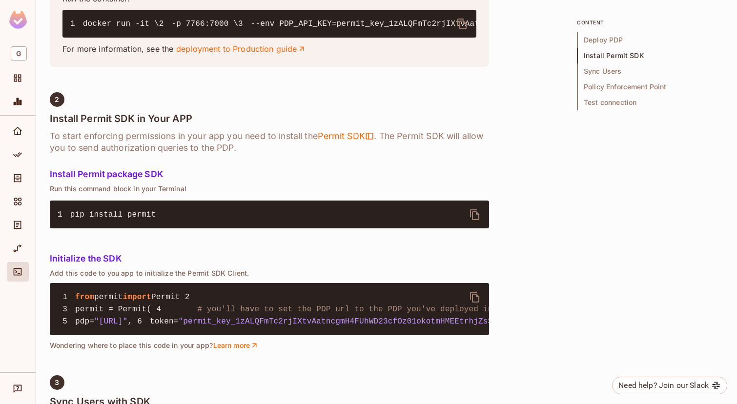
scroll to position [575, 0]
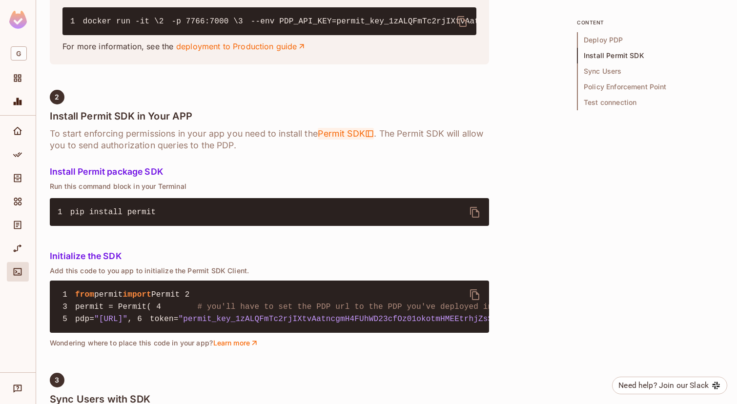
click at [355, 140] on span "Permit SDK" at bounding box center [346, 134] width 57 height 12
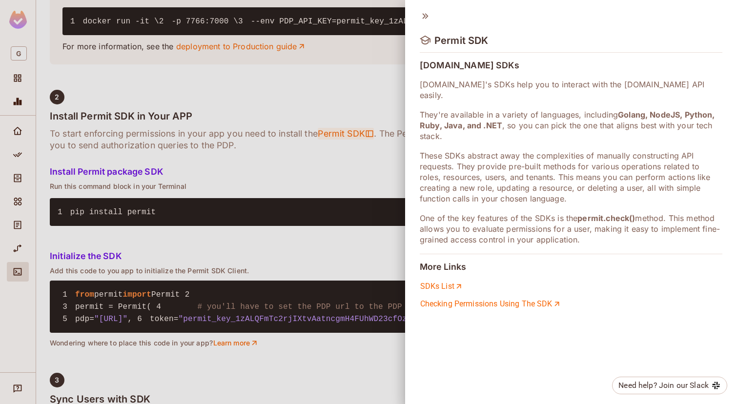
click at [355, 179] on div at bounding box center [368, 202] width 737 height 404
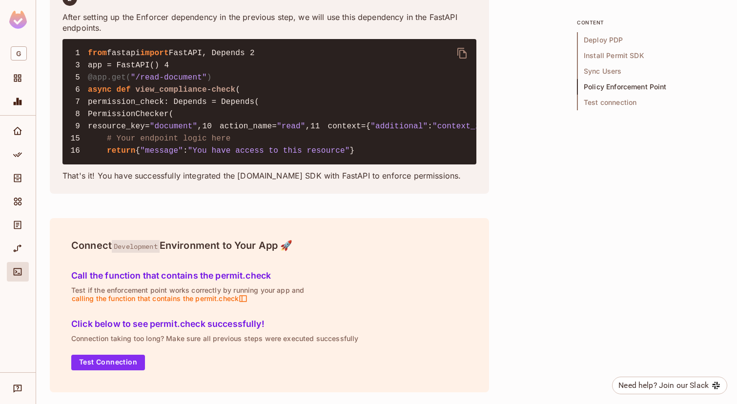
scroll to position [2286, 0]
click at [97, 357] on button "Test Connection" at bounding box center [108, 363] width 74 height 16
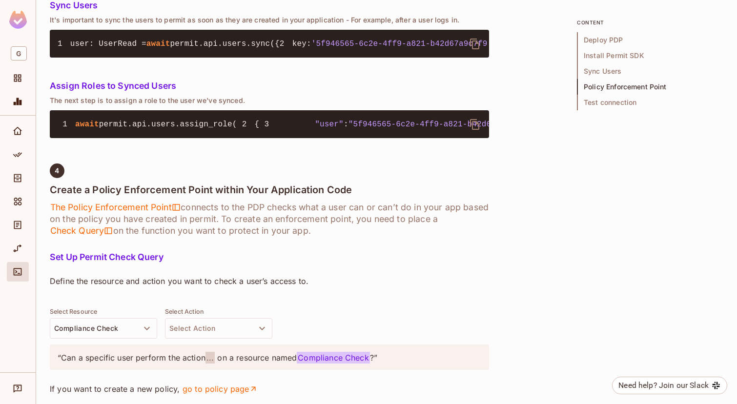
scroll to position [1073, 0]
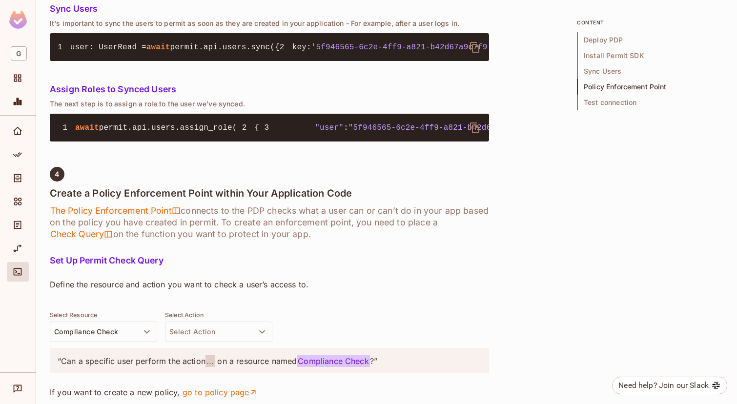
click at [473, 53] on icon "delete" at bounding box center [475, 48] width 12 height 12
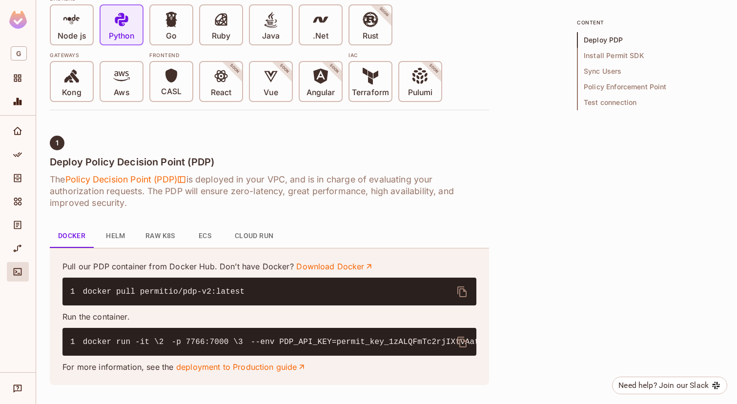
scroll to position [277, 0]
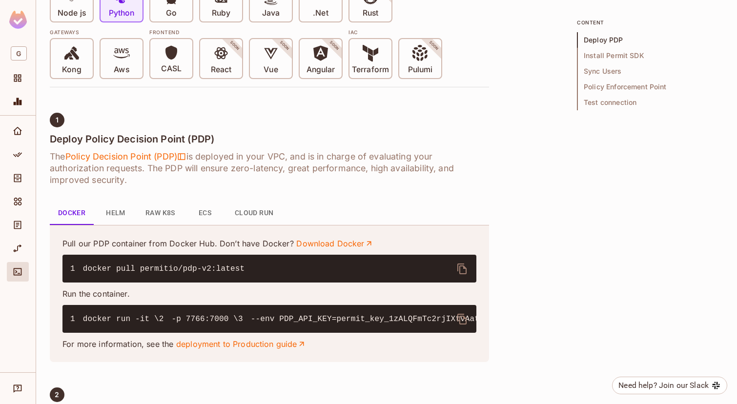
click at [257, 218] on button "Cloud Run" at bounding box center [254, 213] width 55 height 23
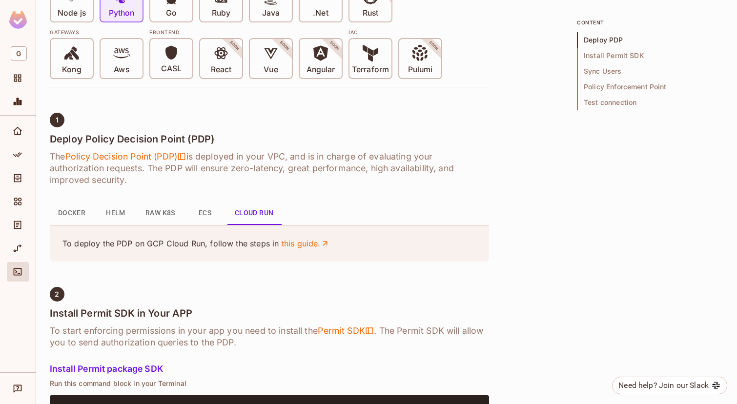
click at [65, 210] on button "Docker" at bounding box center [72, 213] width 44 height 23
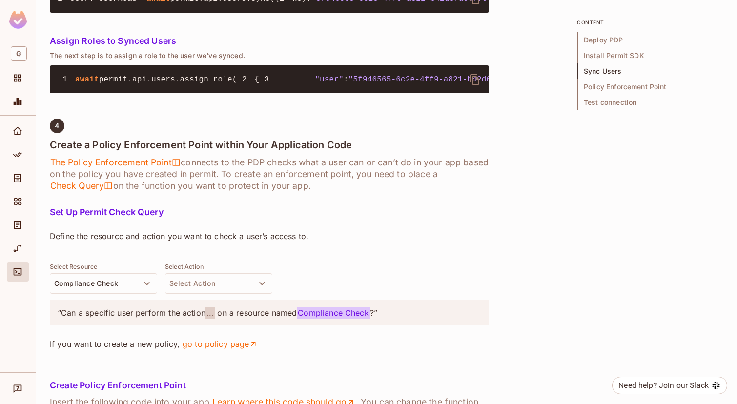
scroll to position [1129, 0]
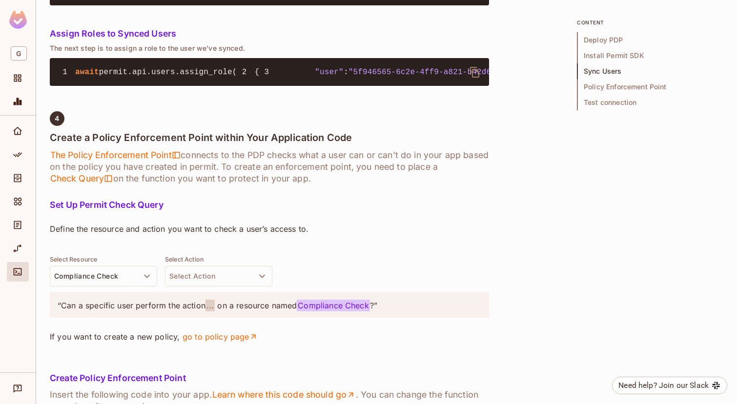
click at [475, 78] on icon "delete" at bounding box center [475, 72] width 12 height 12
